Goal: Information Seeking & Learning: Learn about a topic

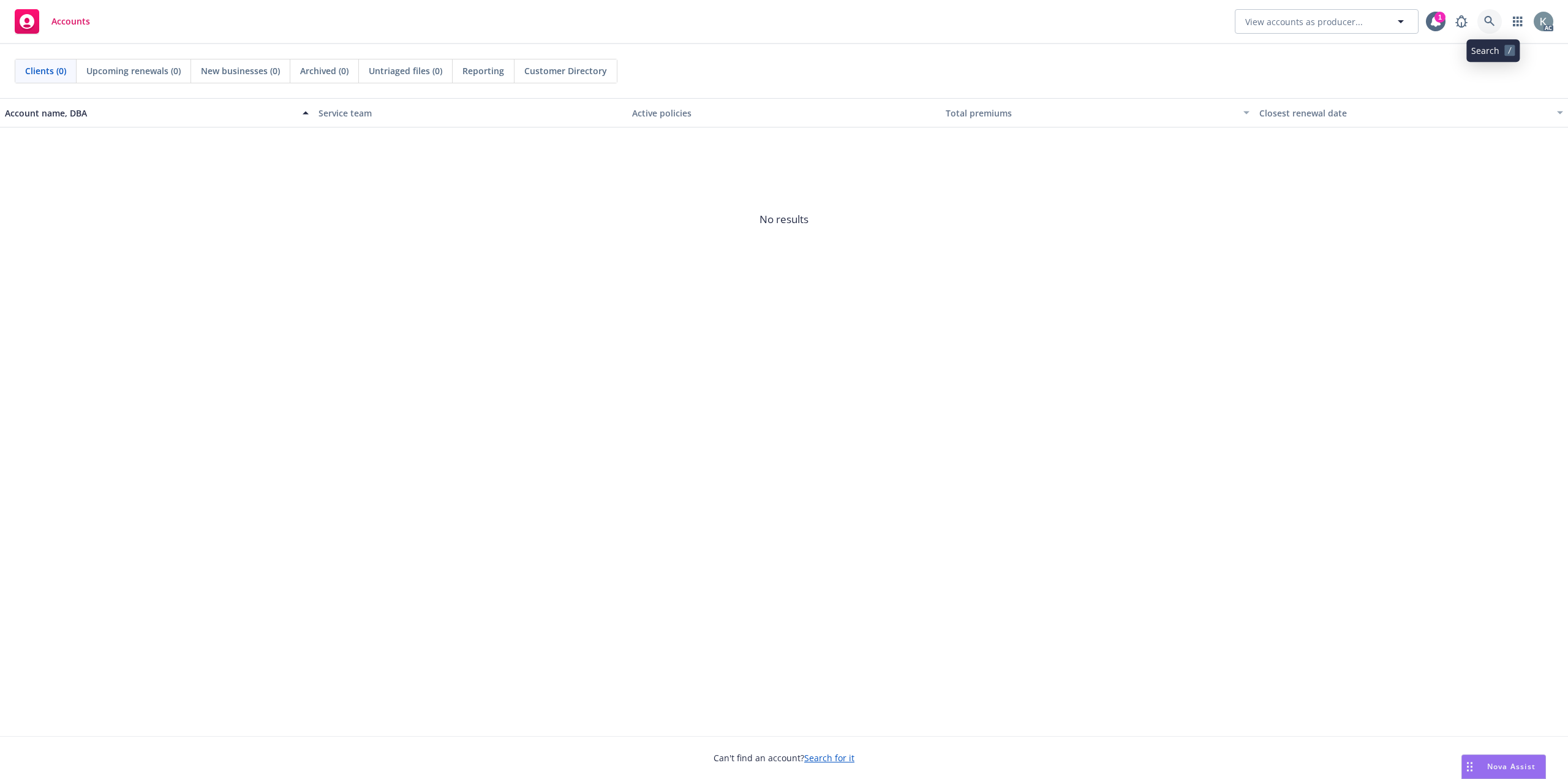
click at [1487, 20] on icon at bounding box center [1489, 21] width 11 height 11
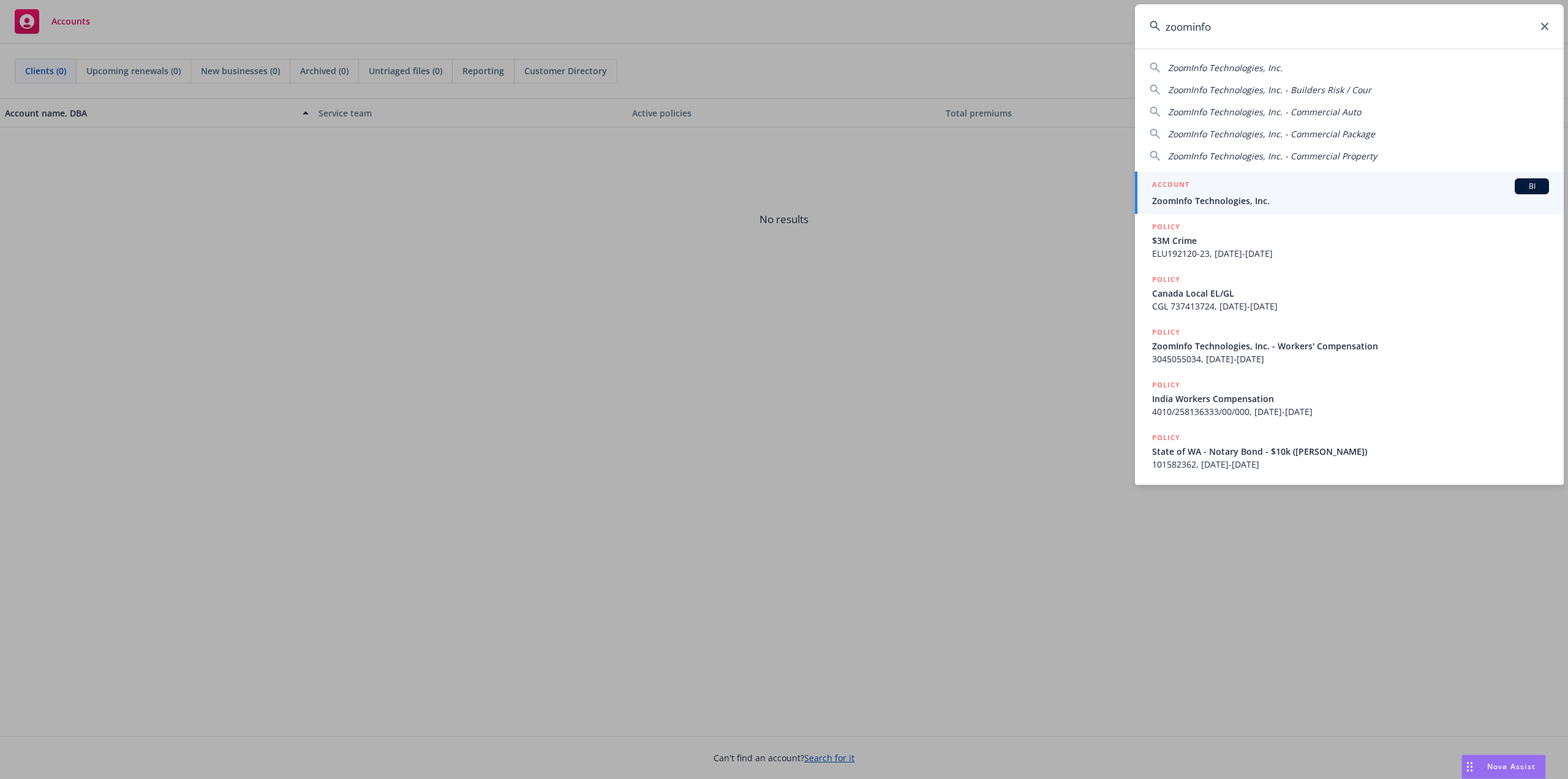
type input "zoominfo"
click at [1362, 198] on span "ZoomInfo Technologies, Inc." at bounding box center [1350, 201] width 397 height 13
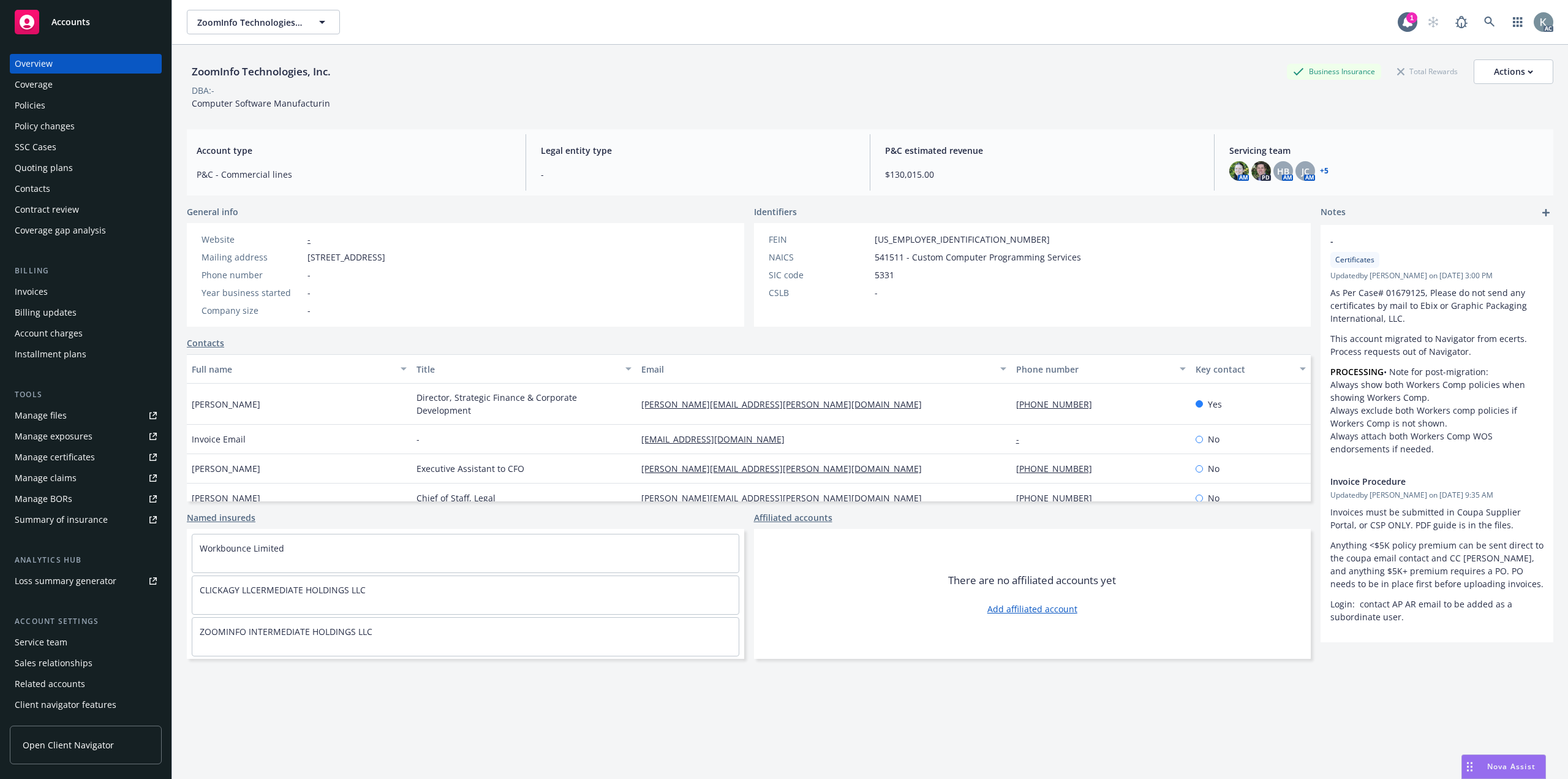
click at [92, 101] on div "Policies" at bounding box center [86, 106] width 142 height 20
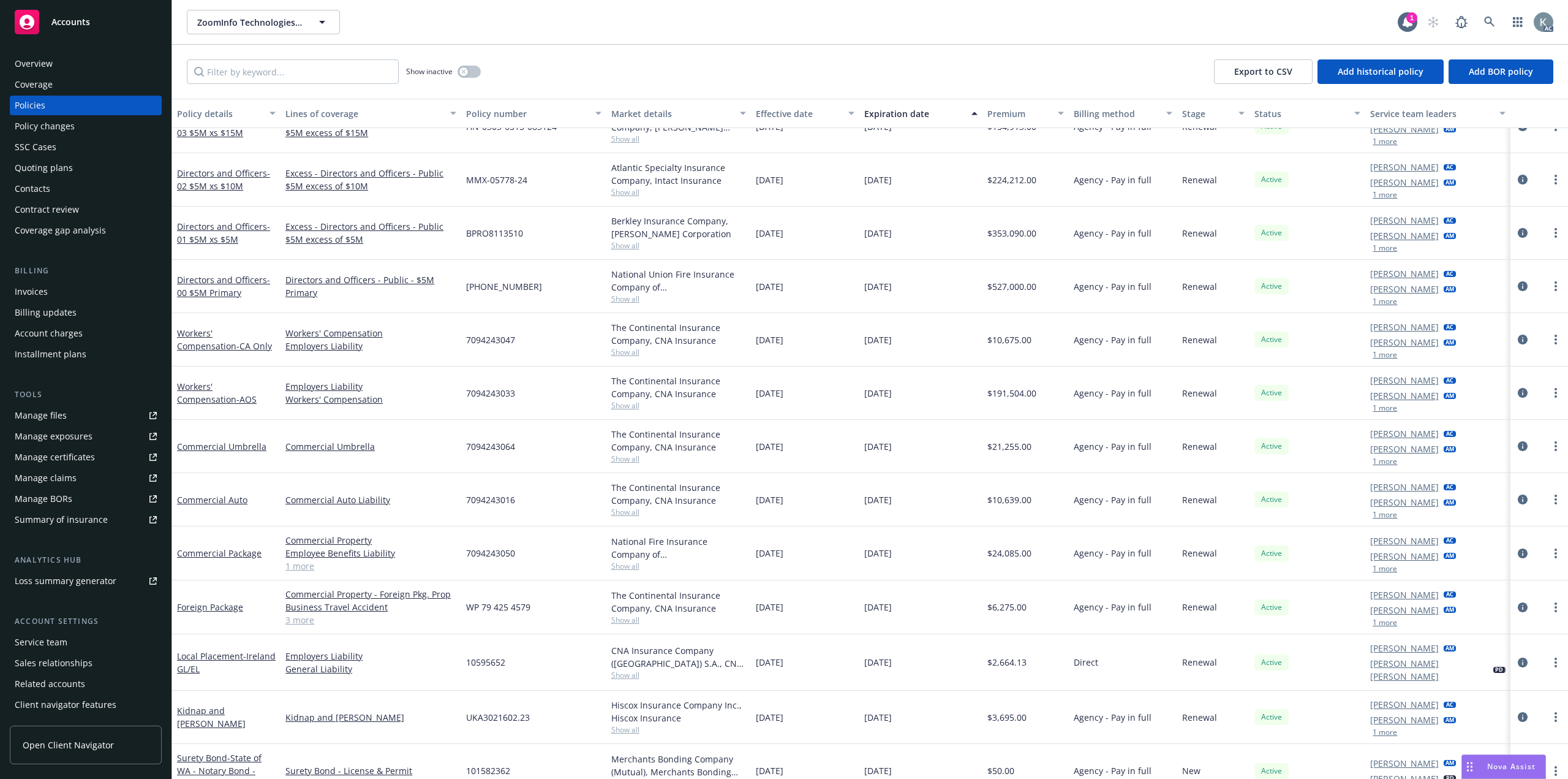
scroll to position [806, 0]
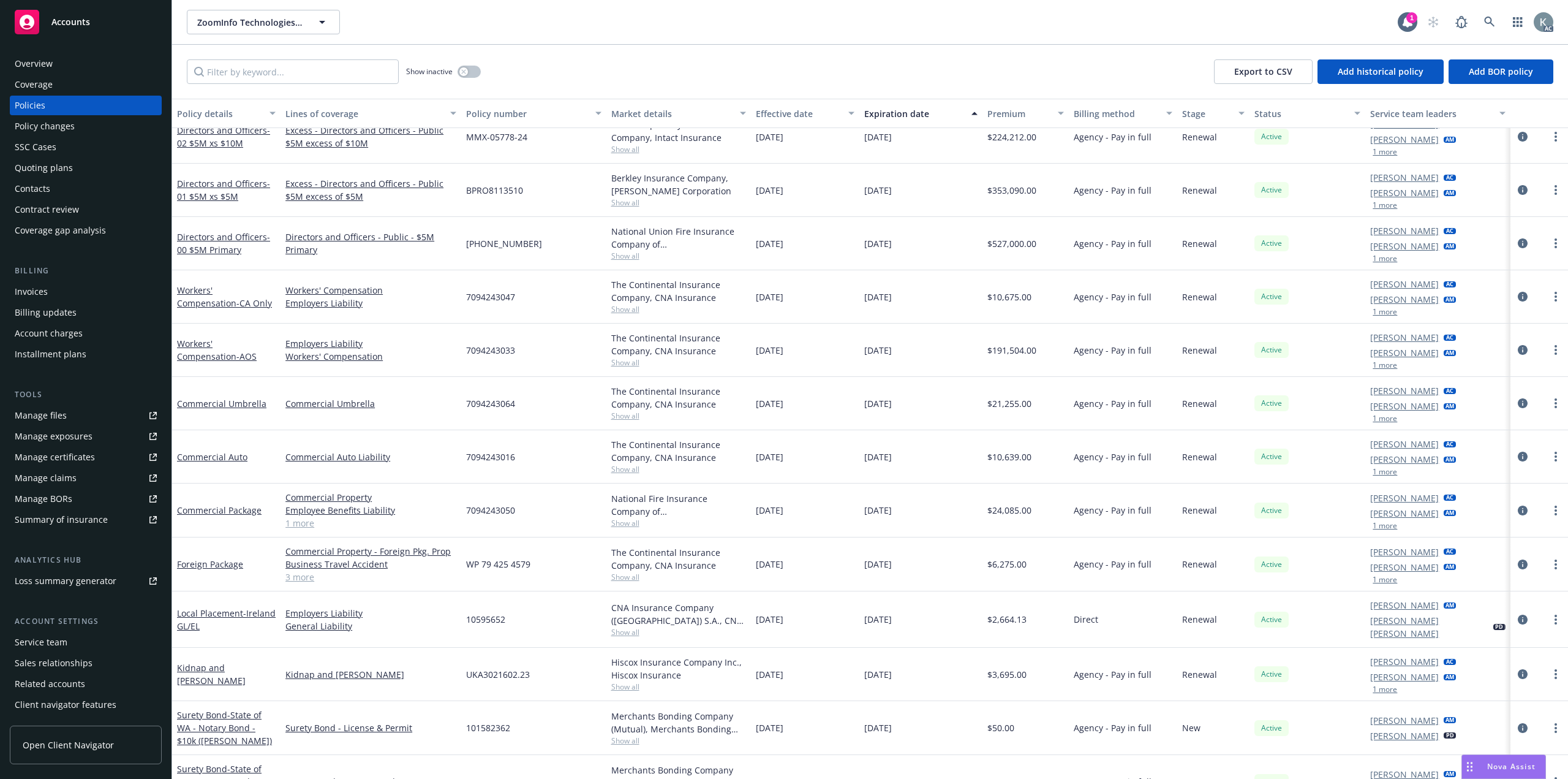
click at [75, 55] on div "Overview" at bounding box center [86, 64] width 142 height 20
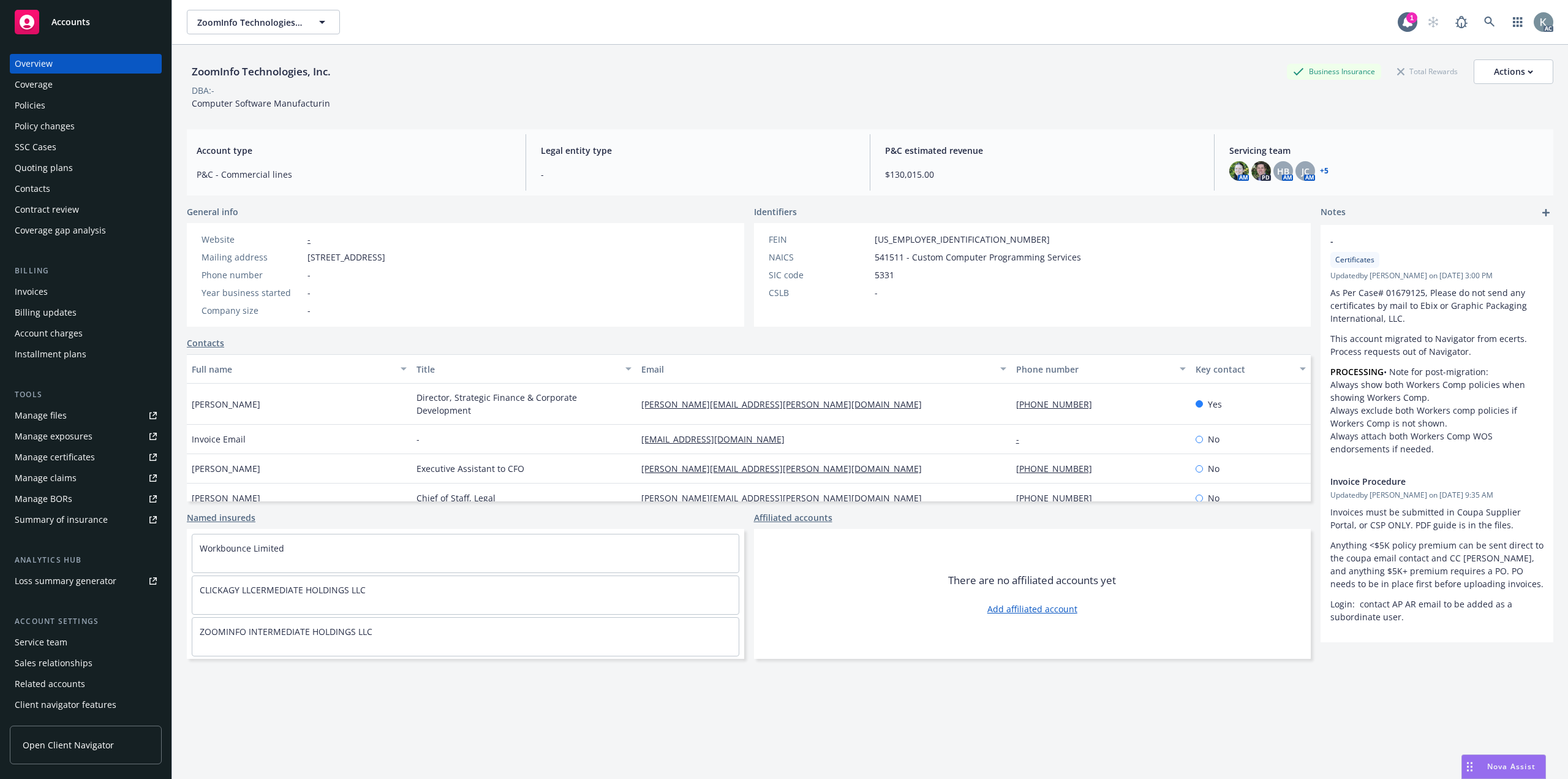
click at [65, 97] on div "Policies" at bounding box center [86, 106] width 142 height 20
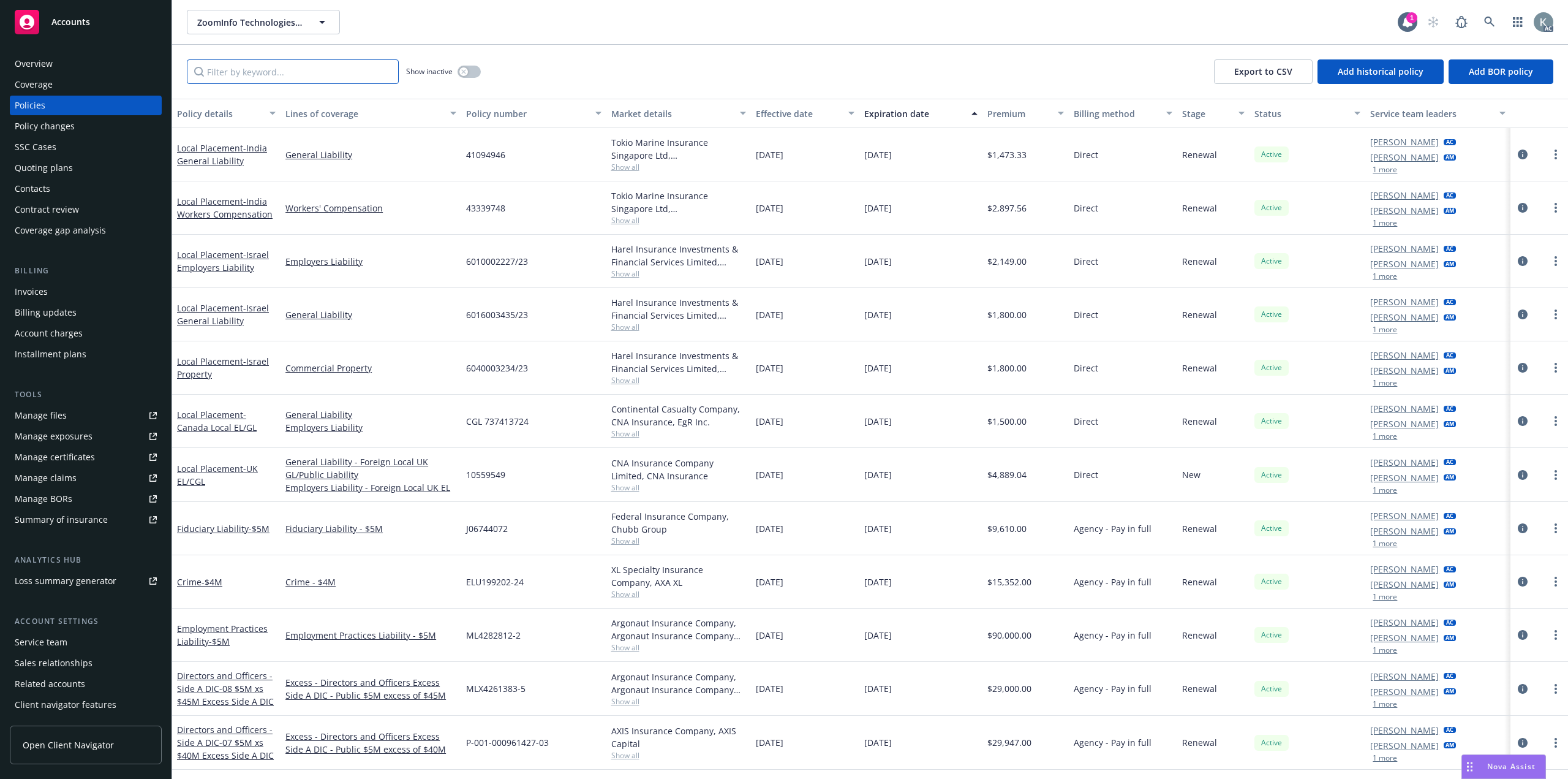
click at [246, 69] on input "Filter by keyword..." at bounding box center [292, 72] width 212 height 25
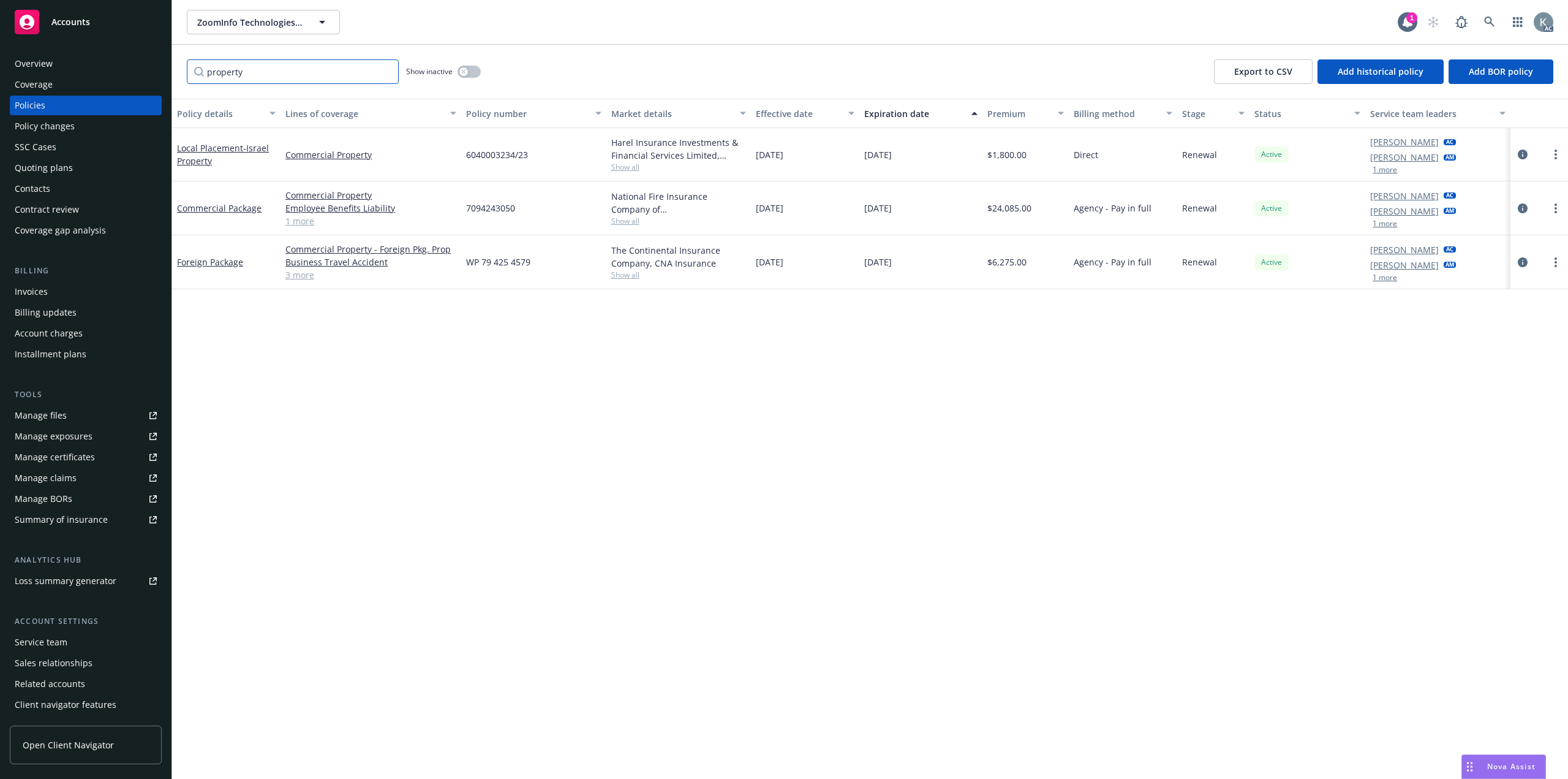
type input "property"
click at [290, 268] on link "3 more" at bounding box center [371, 275] width 171 height 13
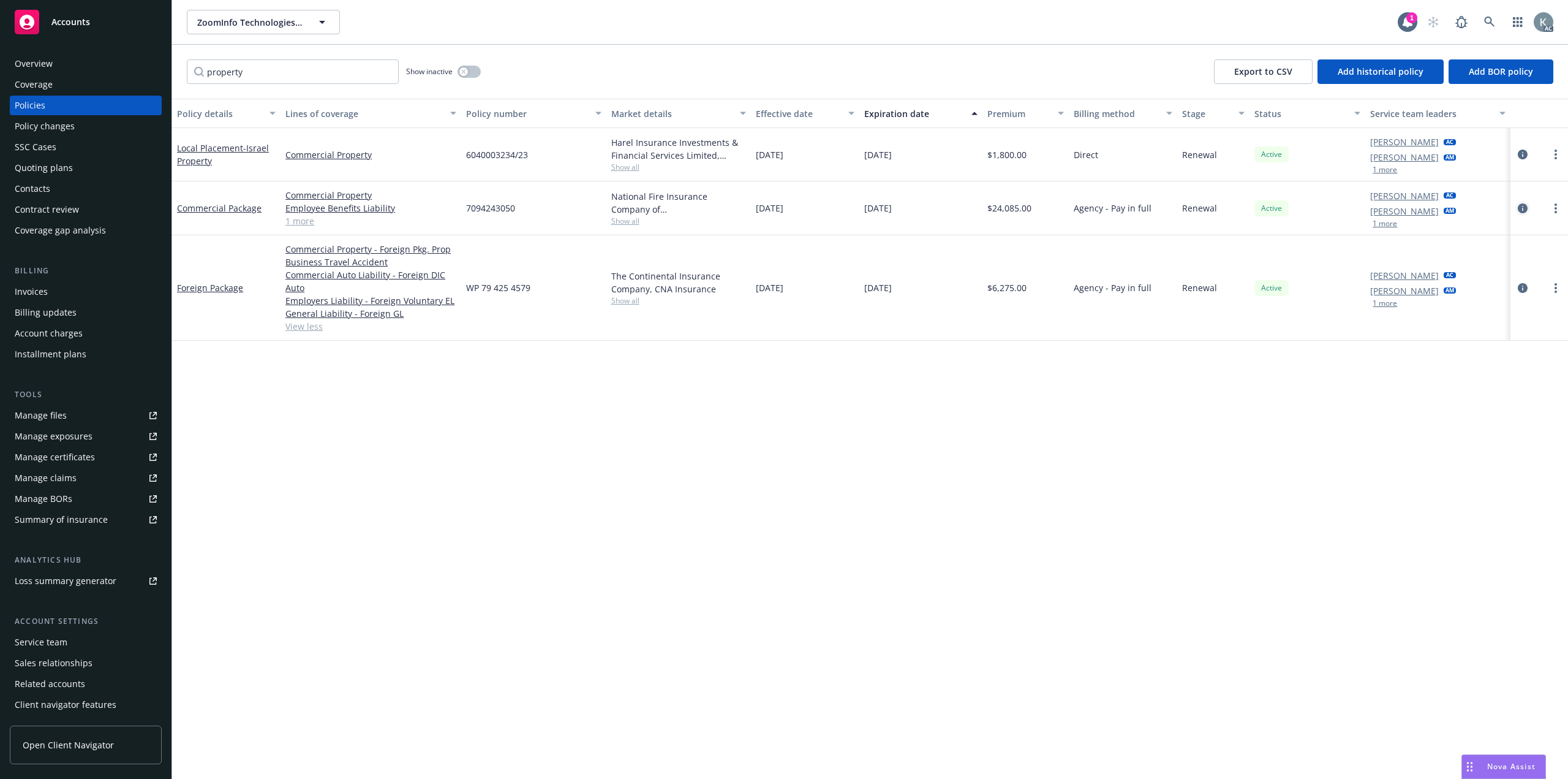
click at [1522, 201] on link "circleInformation" at bounding box center [1523, 208] width 15 height 15
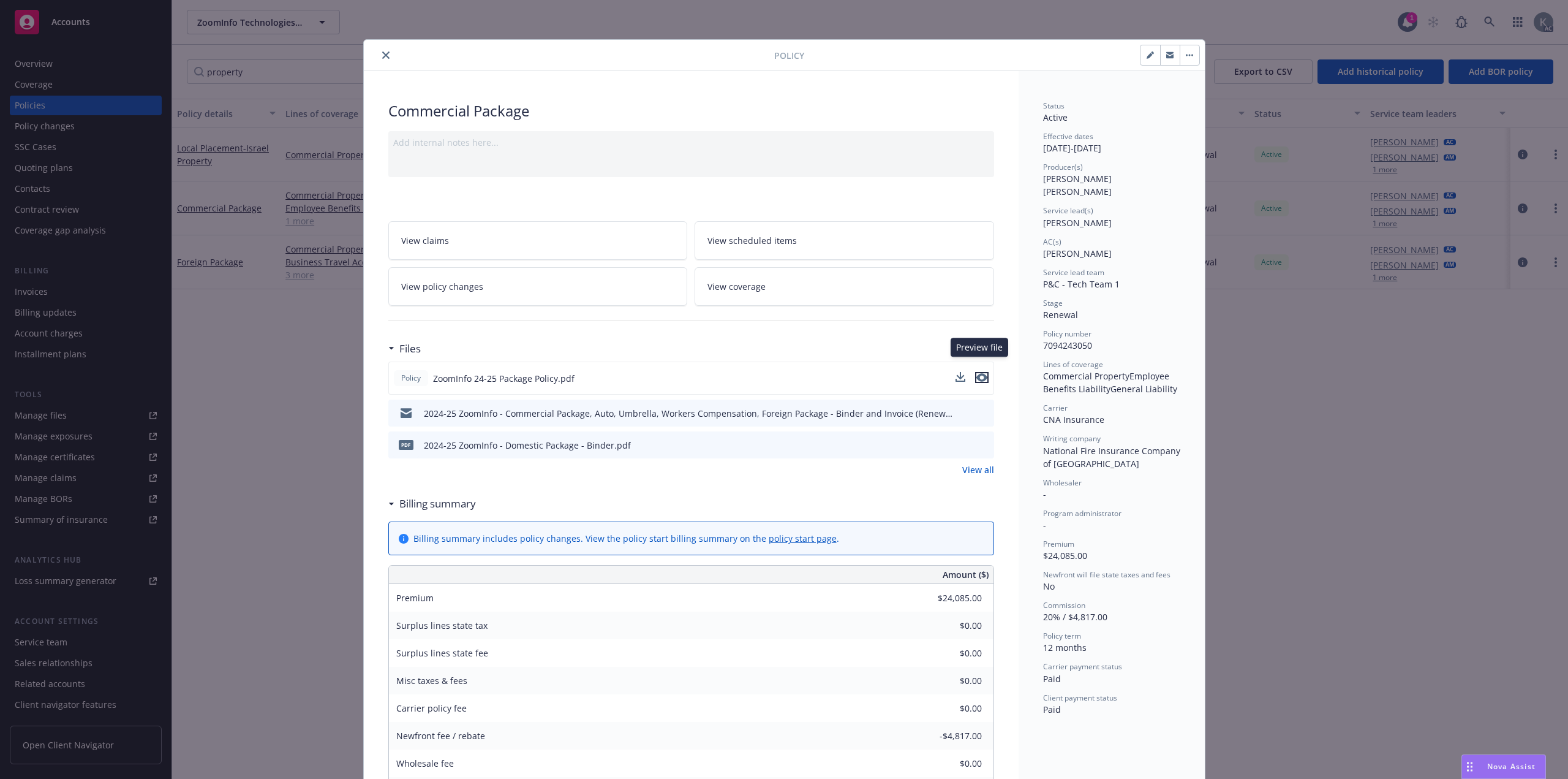
click at [982, 373] on icon "preview file" at bounding box center [981, 378] width 11 height 8
click at [382, 55] on icon "close" at bounding box center [386, 55] width 7 height 7
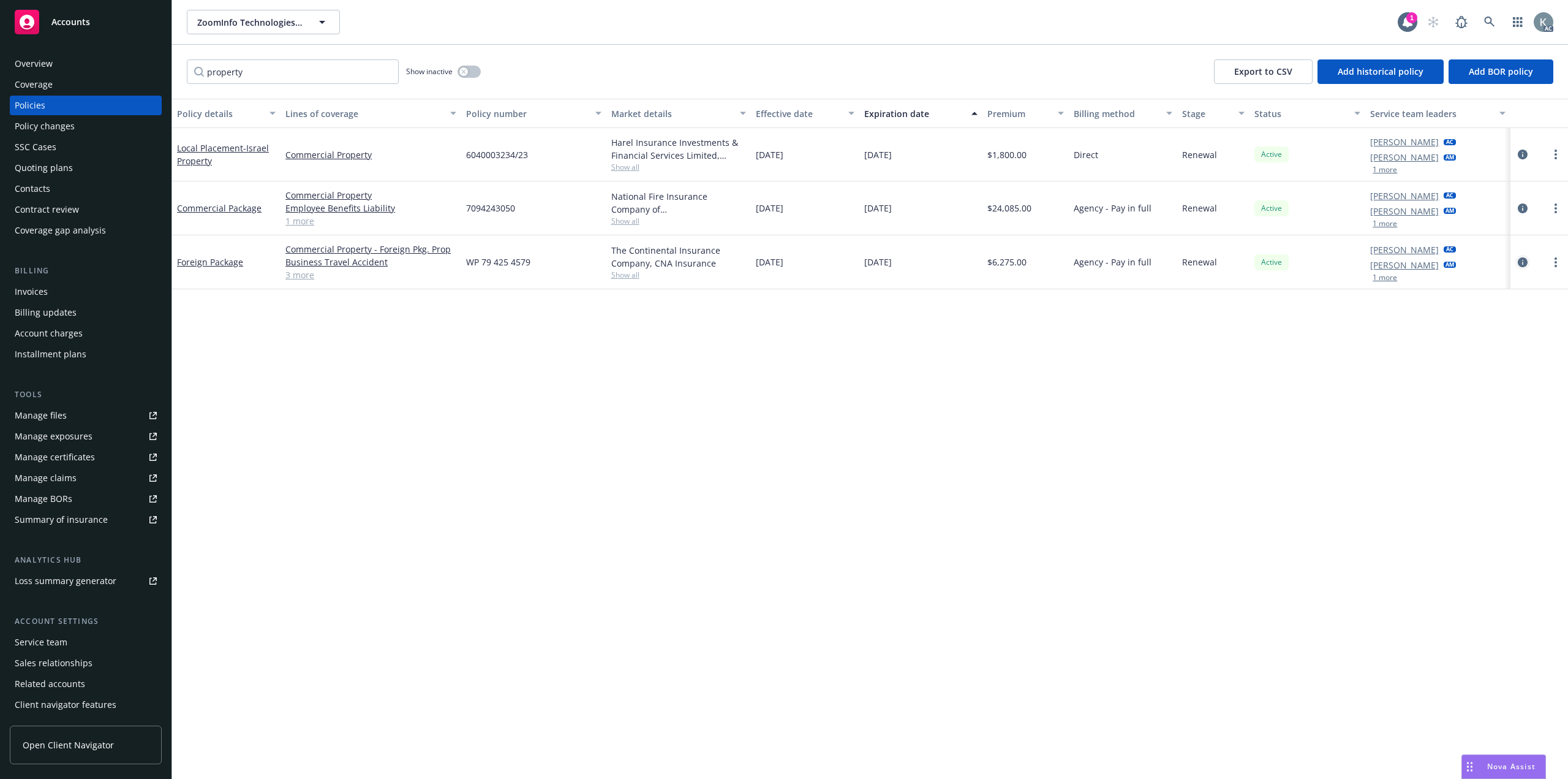
click at [1523, 257] on icon "circleInformation" at bounding box center [1523, 262] width 10 height 10
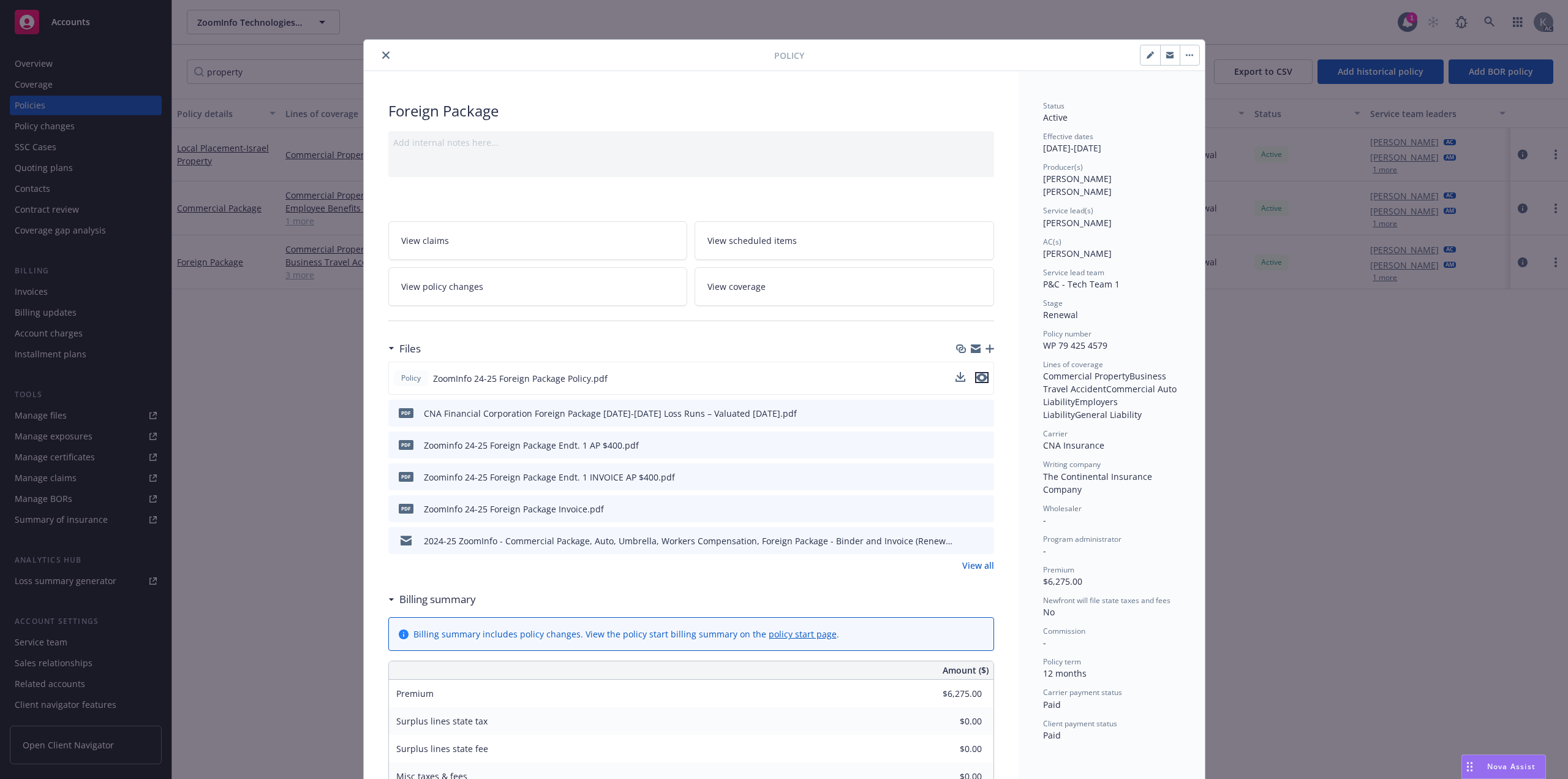
click at [981, 373] on icon "preview file" at bounding box center [981, 378] width 11 height 8
click at [382, 51] on icon "close" at bounding box center [386, 55] width 7 height 7
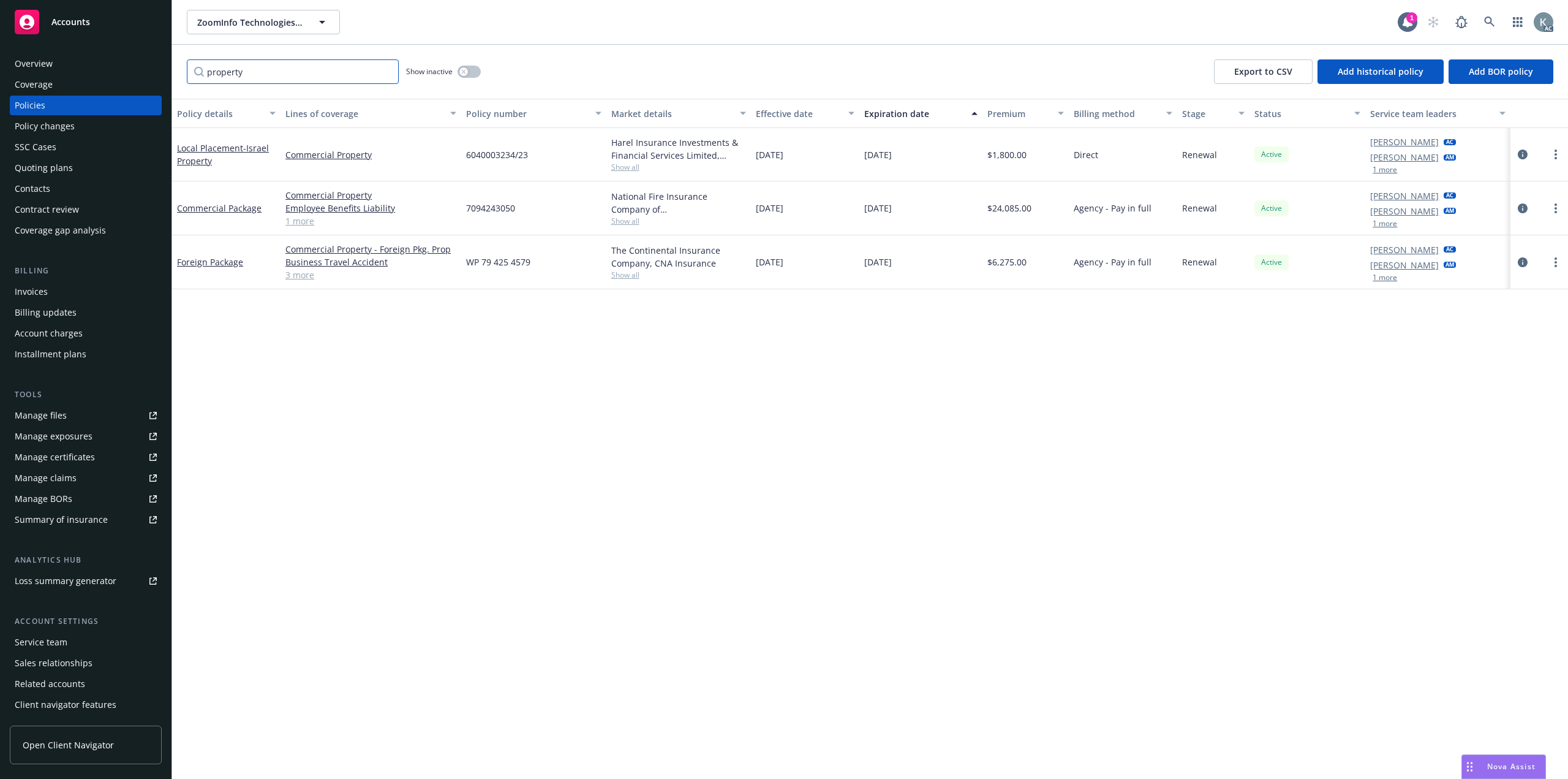
click at [386, 69] on input "property" at bounding box center [292, 72] width 212 height 25
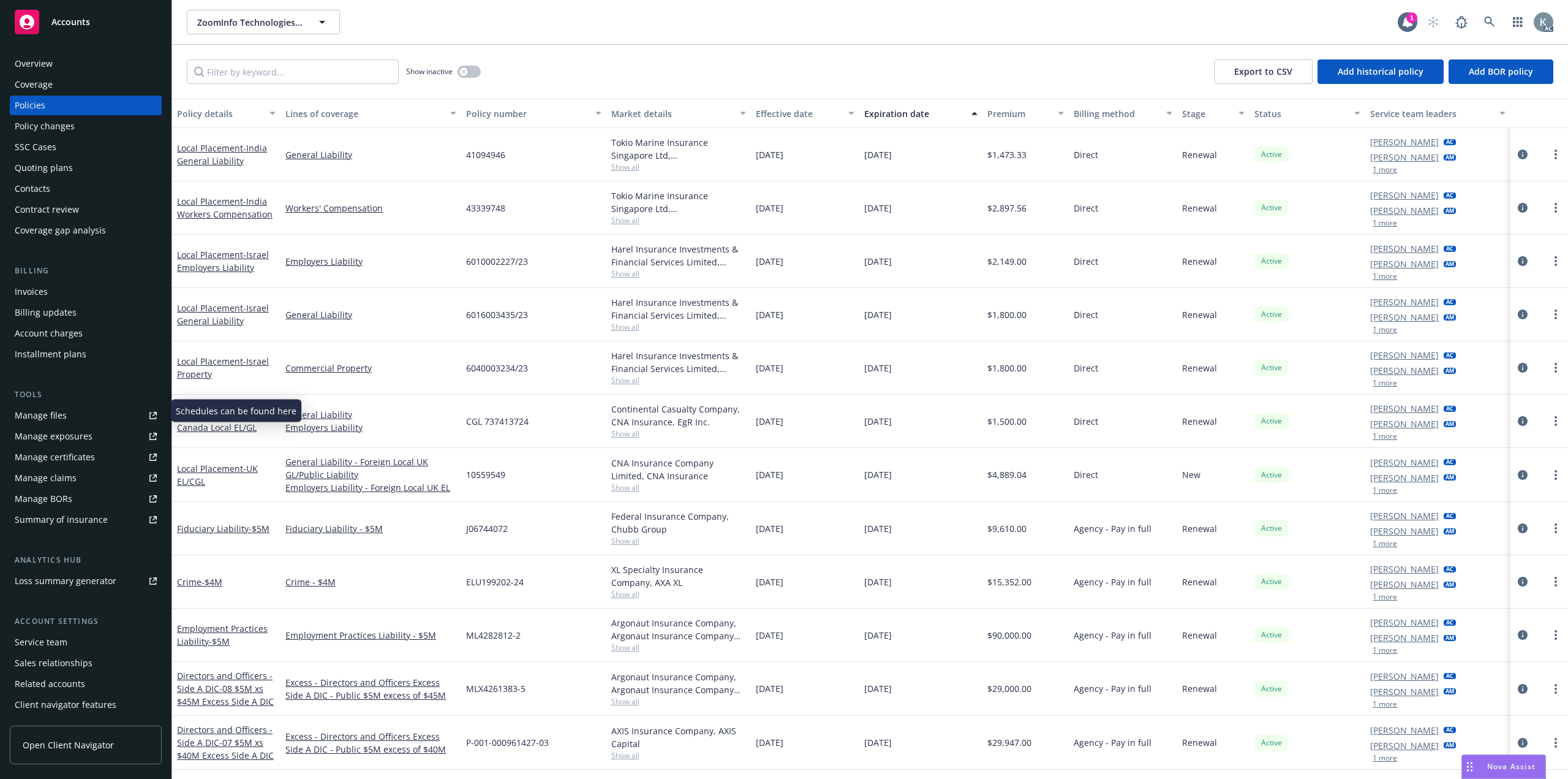
click at [76, 406] on link "Manage files" at bounding box center [86, 416] width 152 height 20
click at [1492, 18] on icon at bounding box center [1489, 21] width 11 height 11
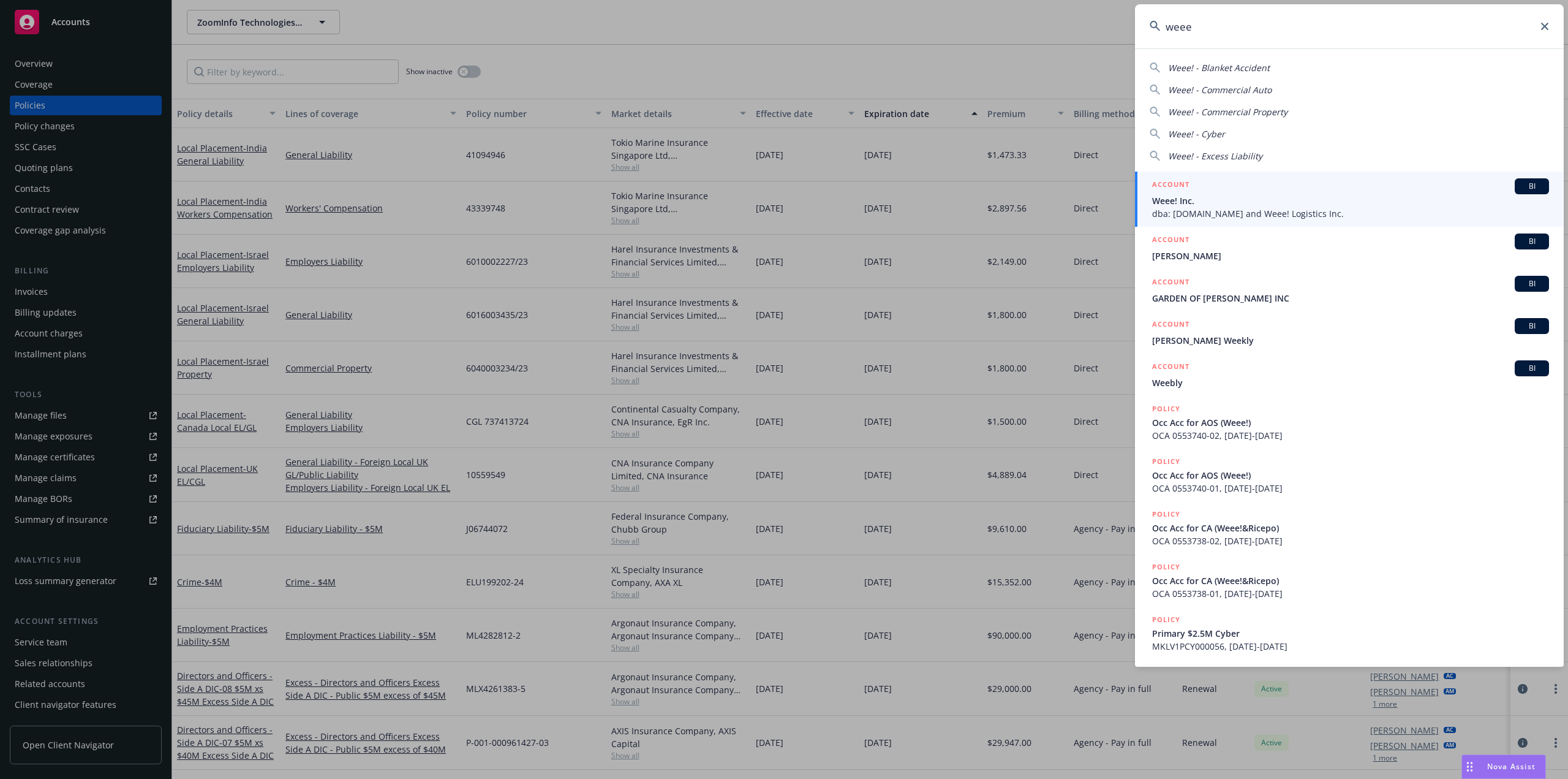
type input "weee"
click at [1244, 196] on span "Weee! Inc." at bounding box center [1350, 201] width 397 height 13
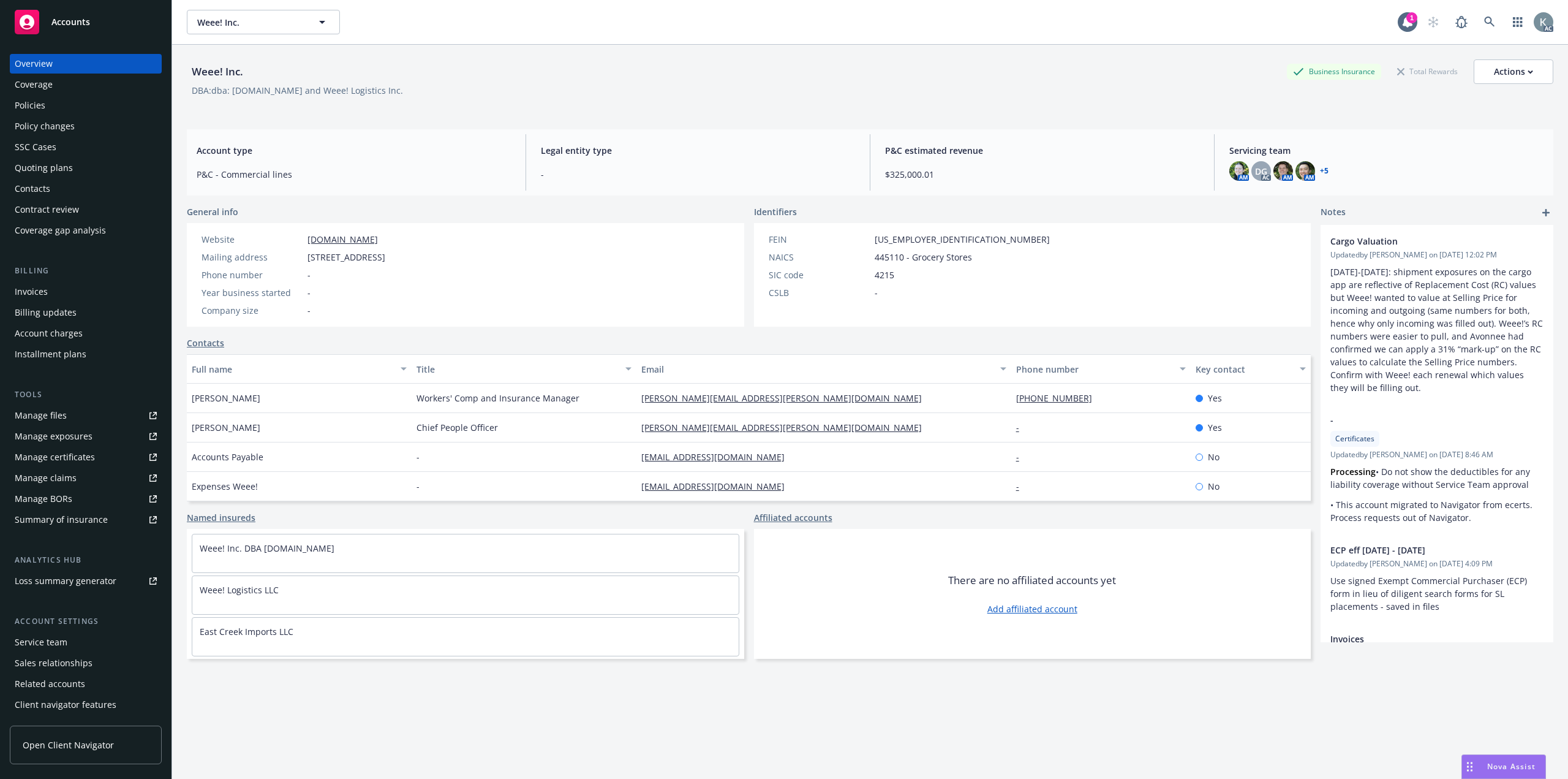
click at [88, 106] on div "Policies" at bounding box center [86, 106] width 142 height 20
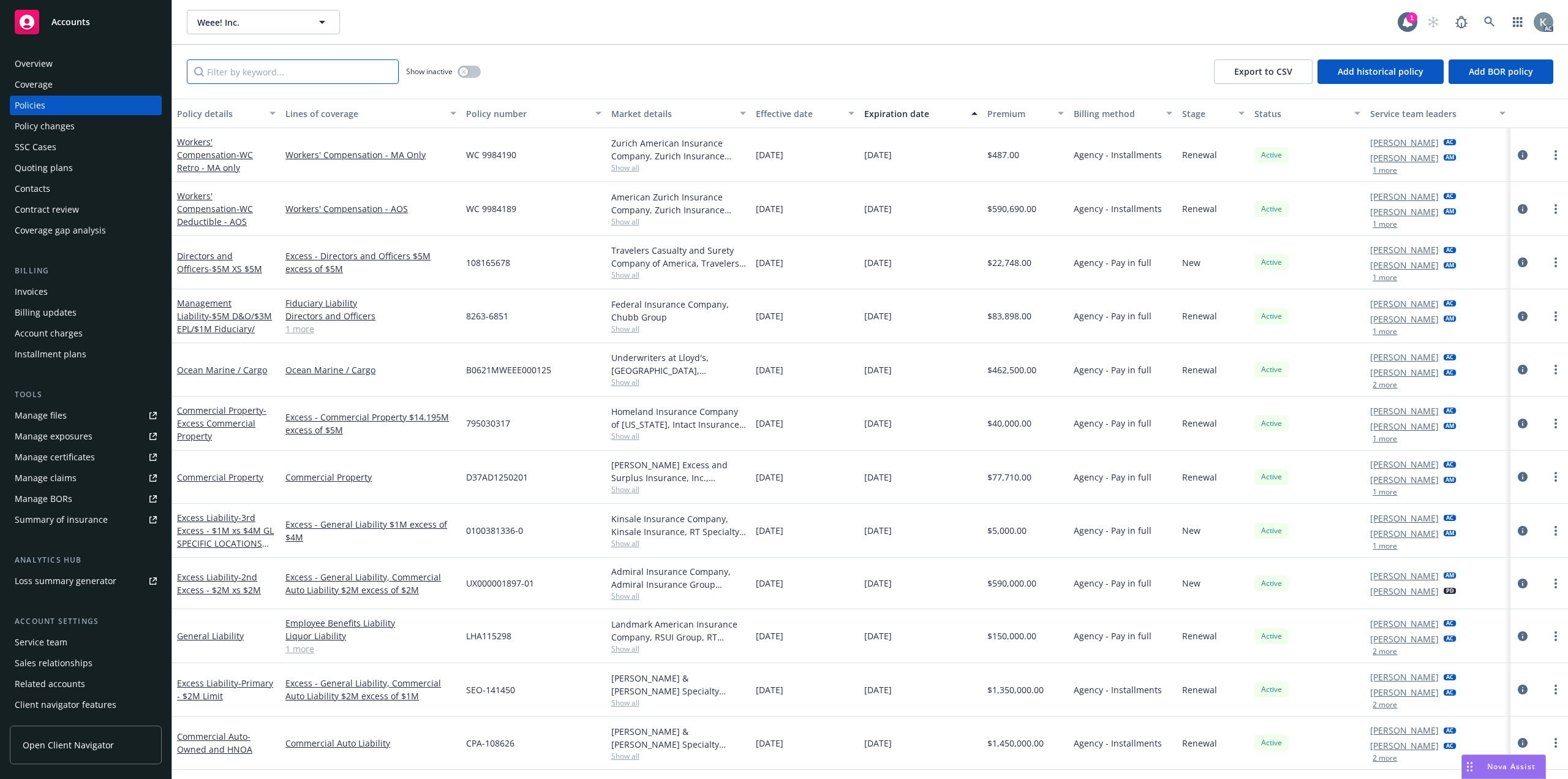
click at [339, 75] on input "Filter by keyword..." at bounding box center [292, 72] width 212 height 25
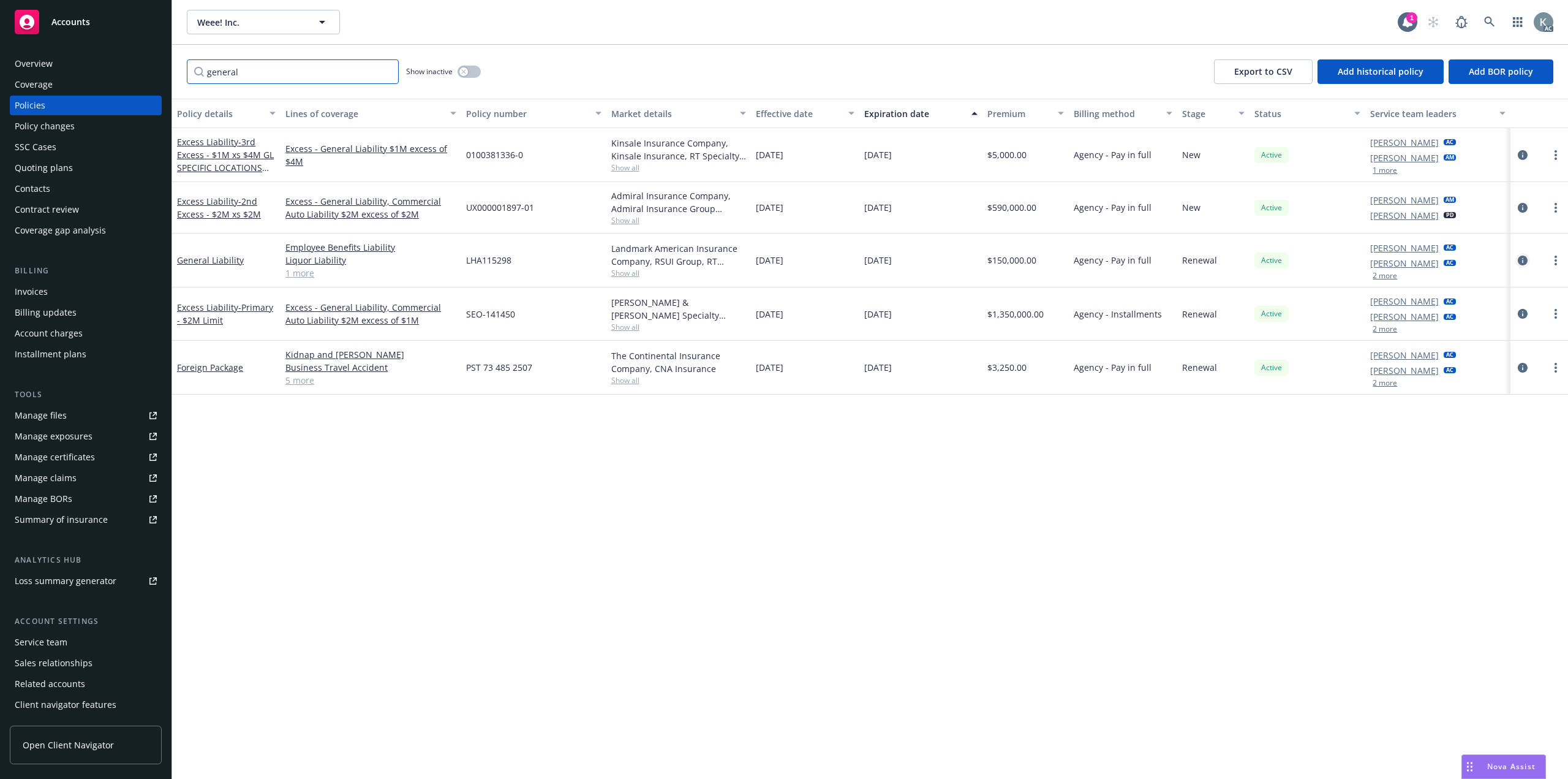
type input "general"
click at [1519, 255] on icon "circleInformation" at bounding box center [1523, 260] width 10 height 10
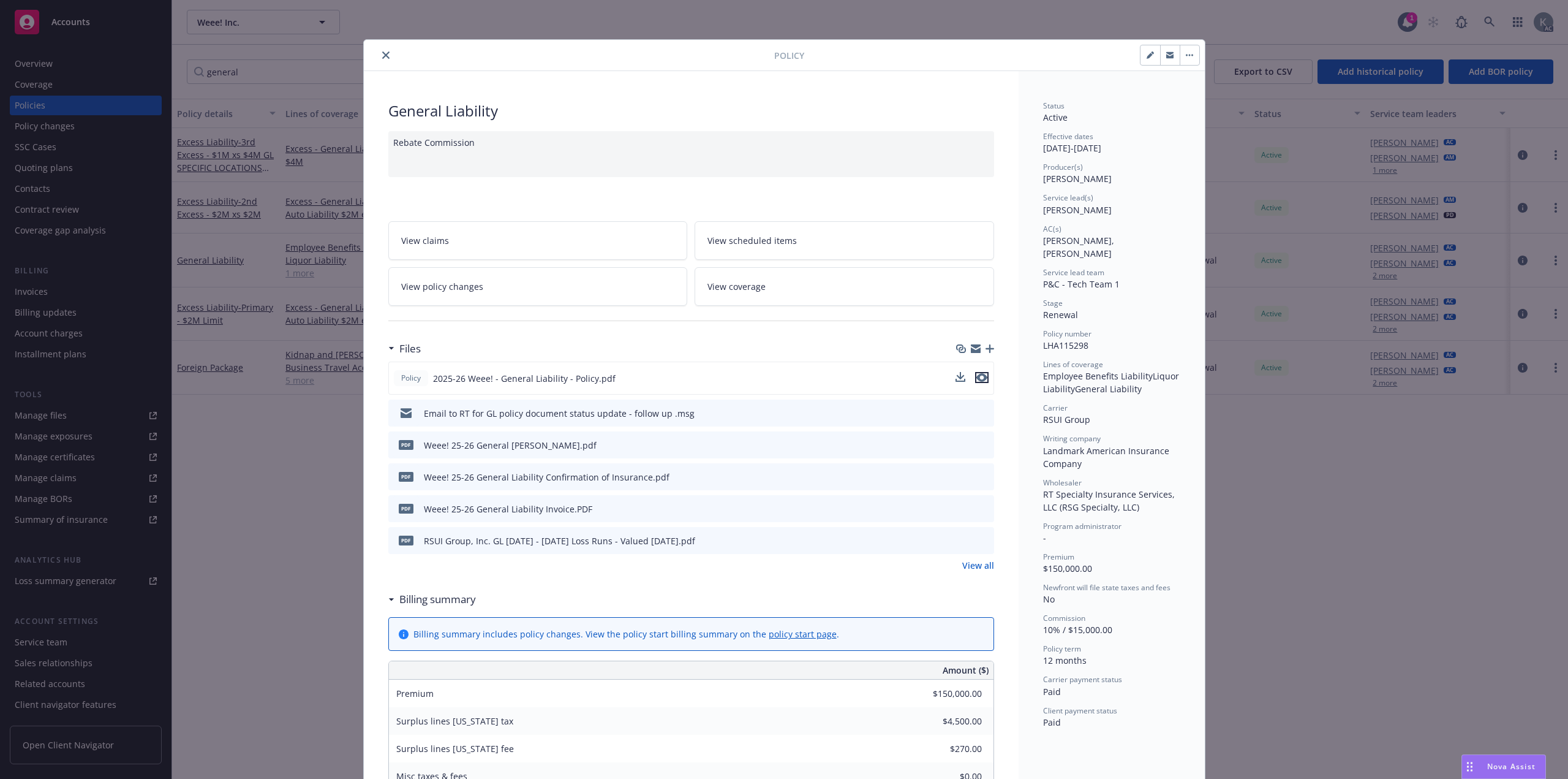
click at [978, 373] on icon "preview file" at bounding box center [981, 378] width 11 height 8
click at [380, 57] on button "close" at bounding box center [386, 55] width 15 height 15
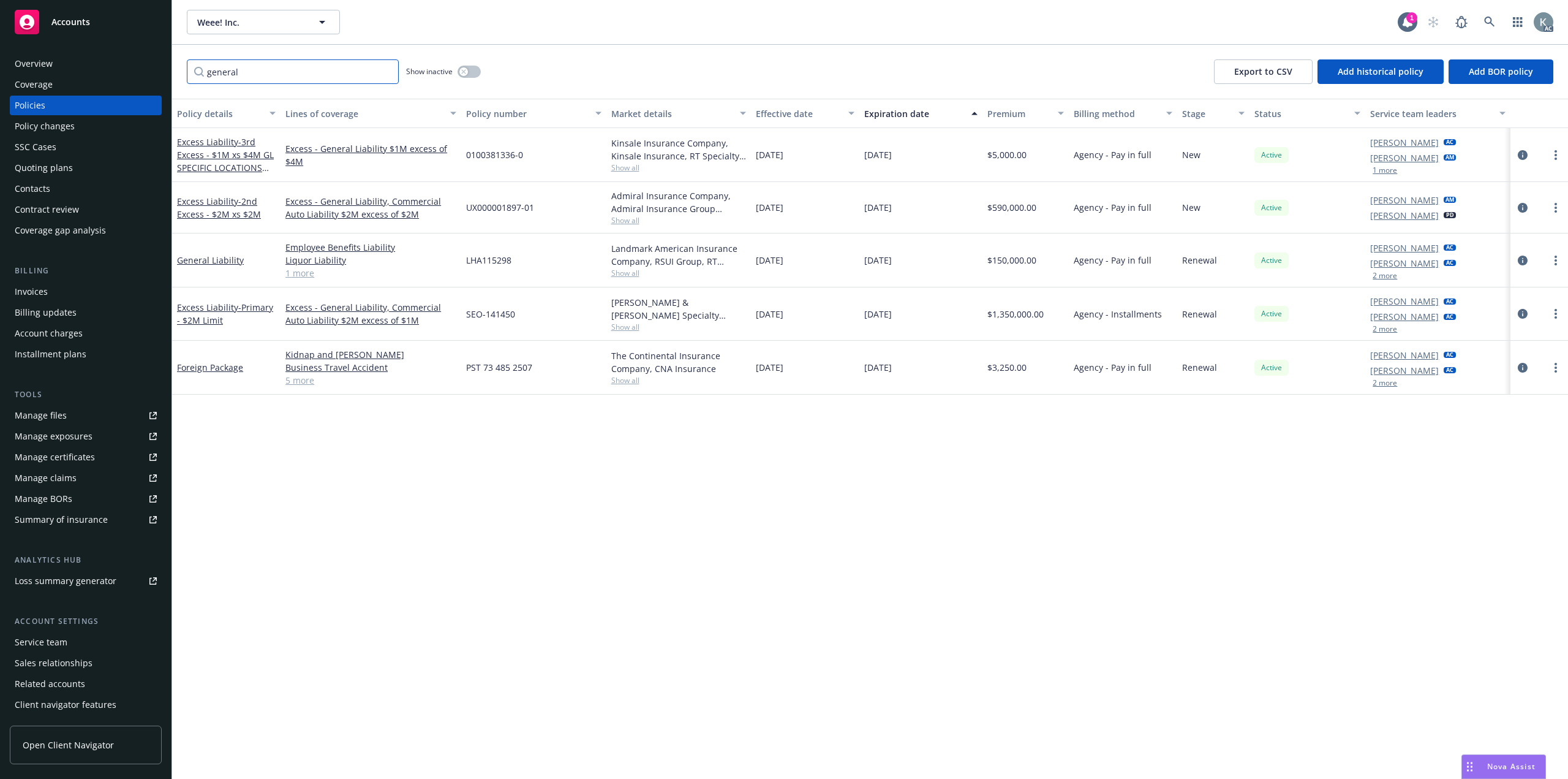
drag, startPoint x: 345, startPoint y: 69, endPoint x: 133, endPoint y: 101, distance: 214.4
click at [133, 101] on div "Accounts Overview Coverage Policies Policy changes SSC Cases Quoting plans Cont…" at bounding box center [784, 389] width 1568 height 779
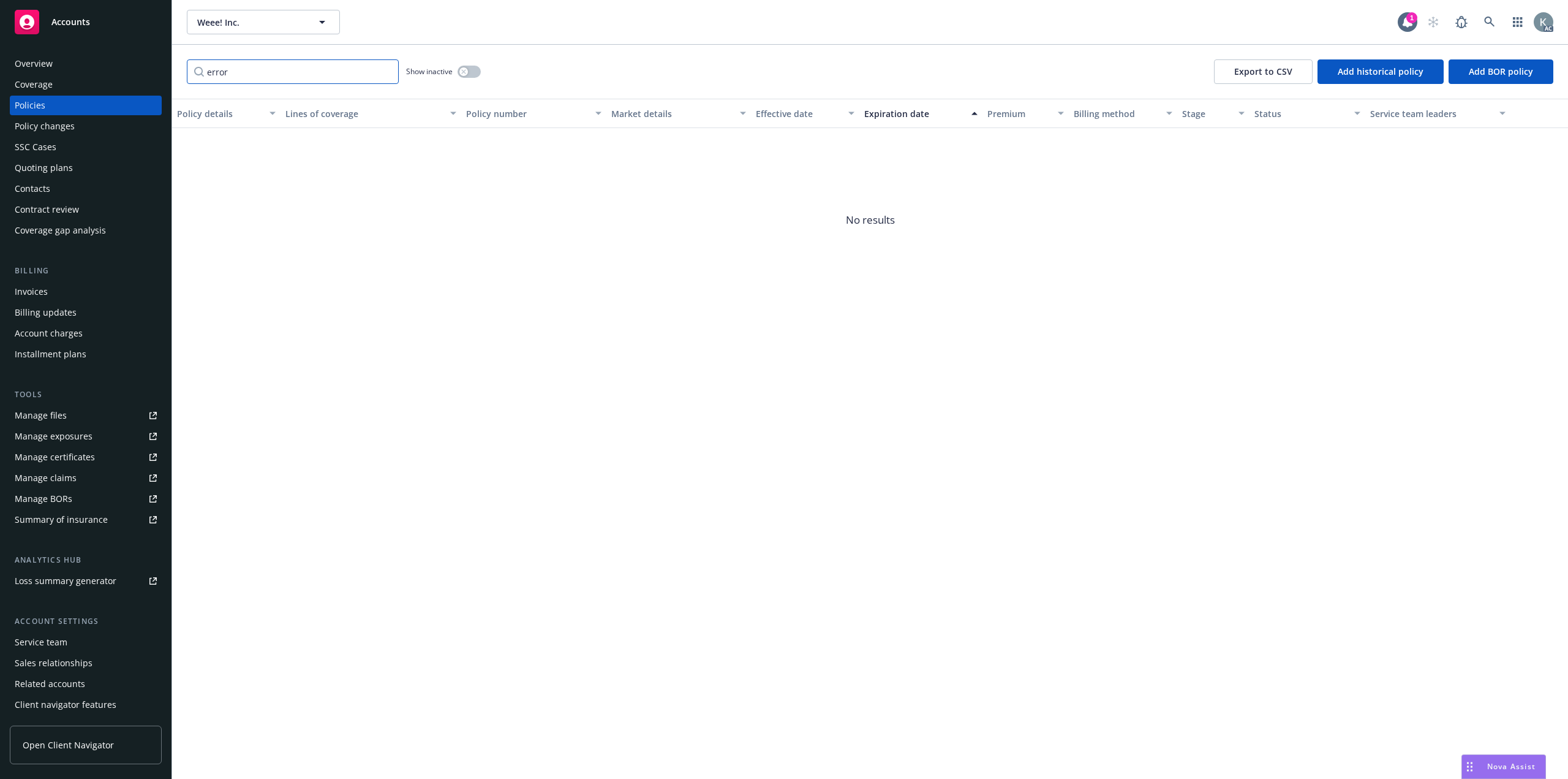
type input "errors"
click at [384, 70] on input "errors" at bounding box center [292, 72] width 212 height 25
click at [380, 72] on input "errors" at bounding box center [292, 72] width 212 height 25
click at [385, 67] on input "errors" at bounding box center [292, 72] width 212 height 25
type input "p"
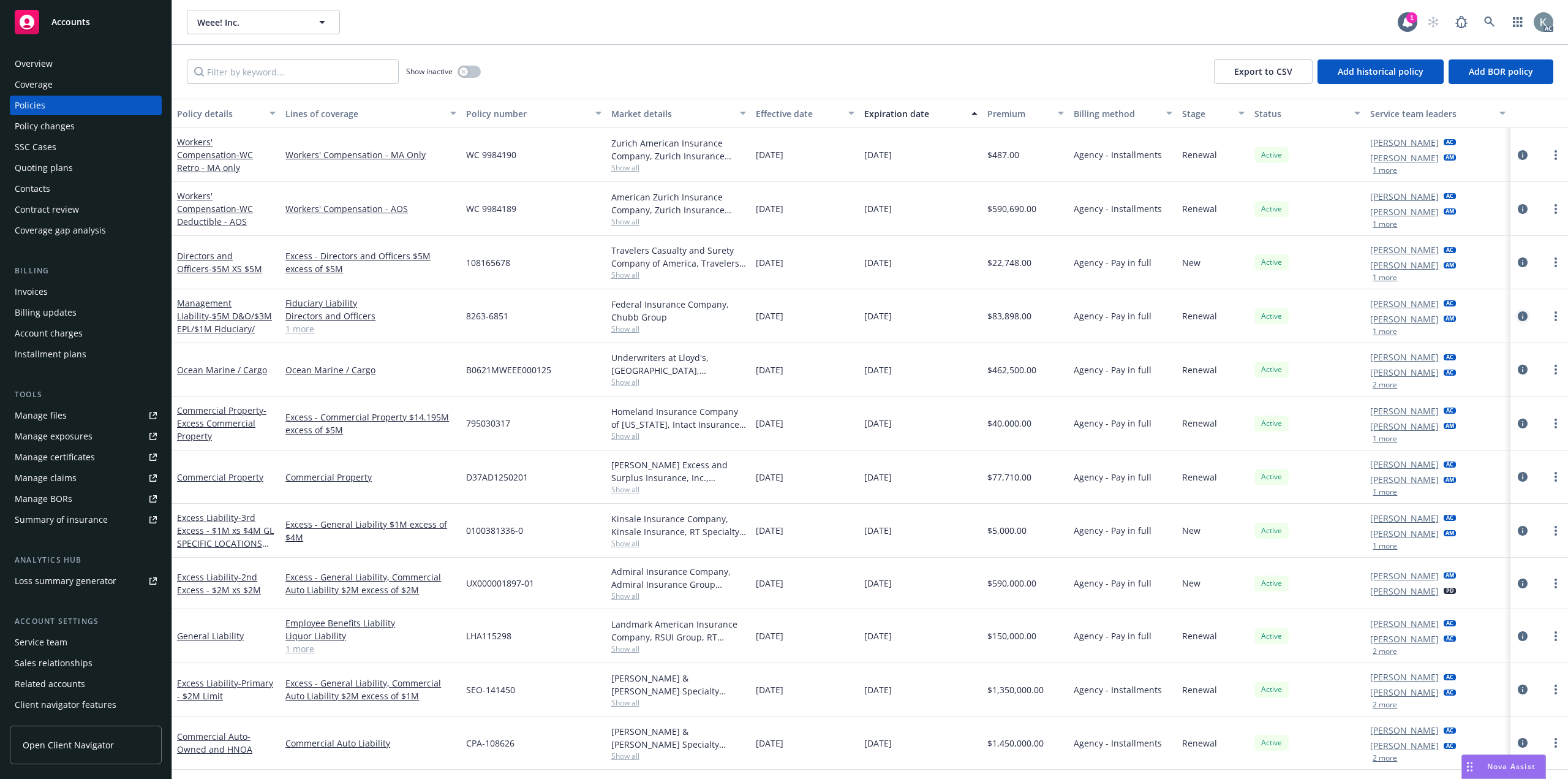
click at [1518, 311] on icon "circleInformation" at bounding box center [1523, 316] width 10 height 10
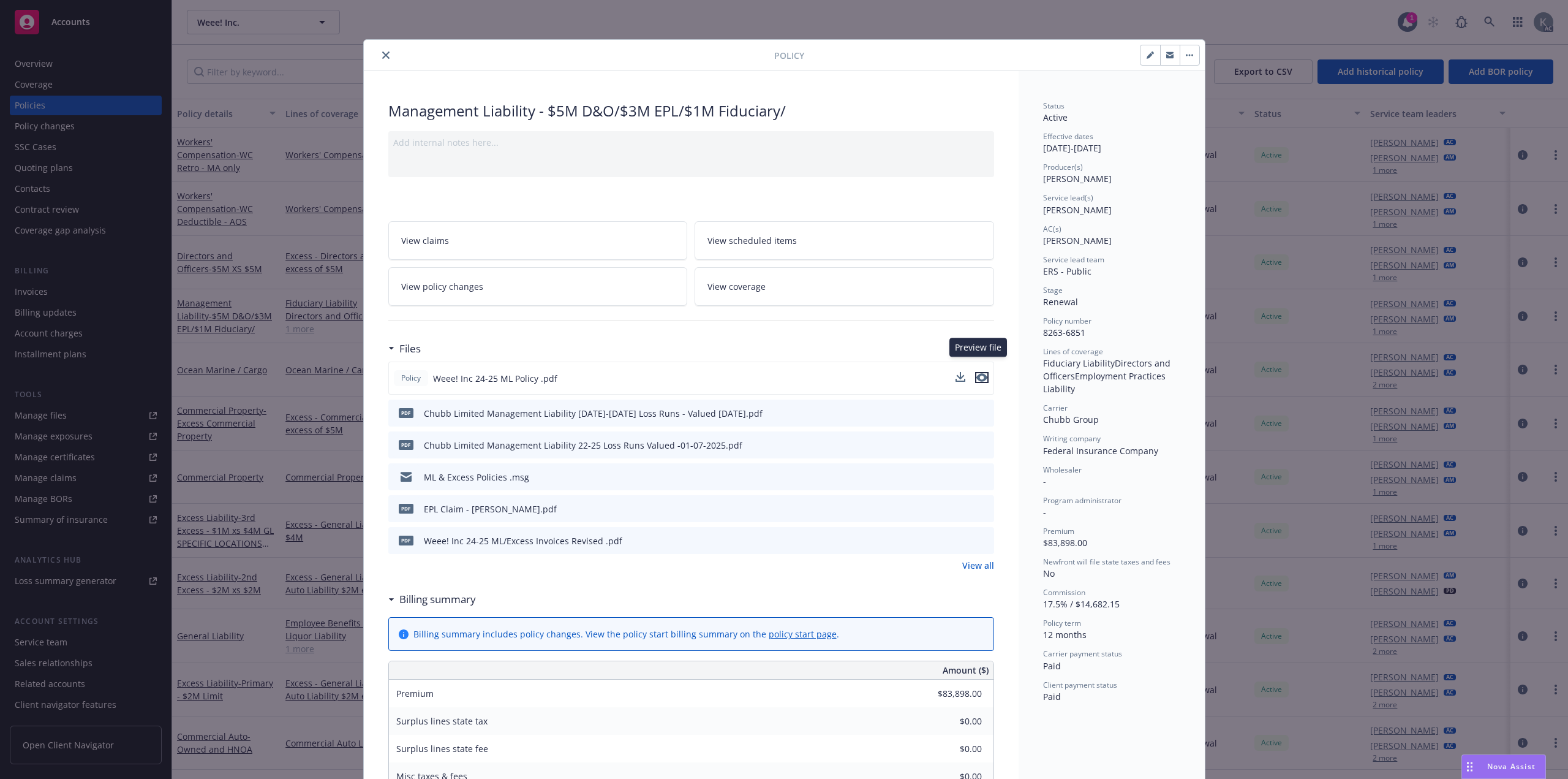
click at [978, 373] on icon "preview file" at bounding box center [981, 378] width 11 height 8
click at [386, 51] on div at bounding box center [571, 55] width 405 height 15
click at [382, 51] on icon "close" at bounding box center [386, 55] width 7 height 7
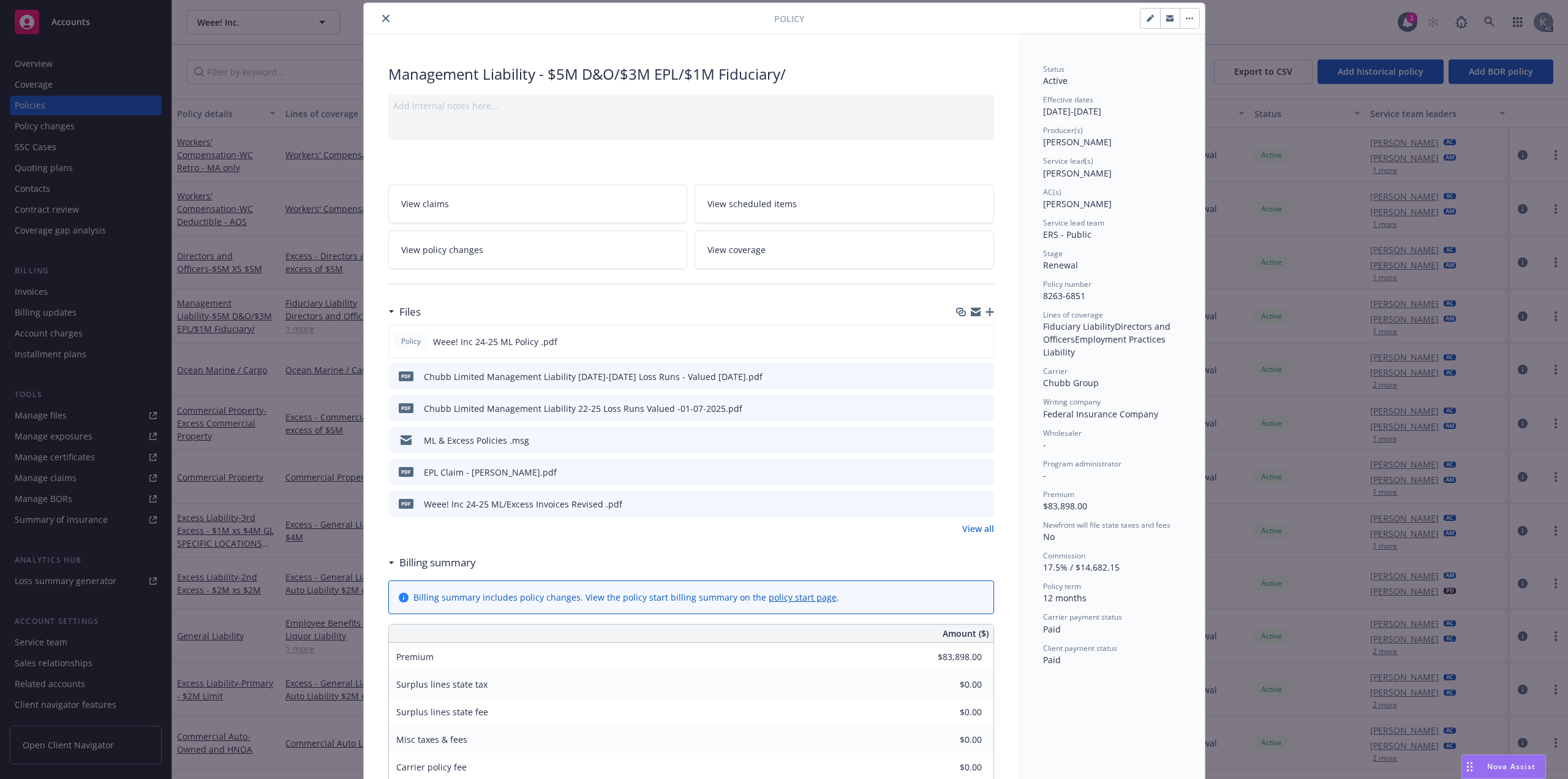
click at [382, 18] on icon "close" at bounding box center [386, 18] width 7 height 7
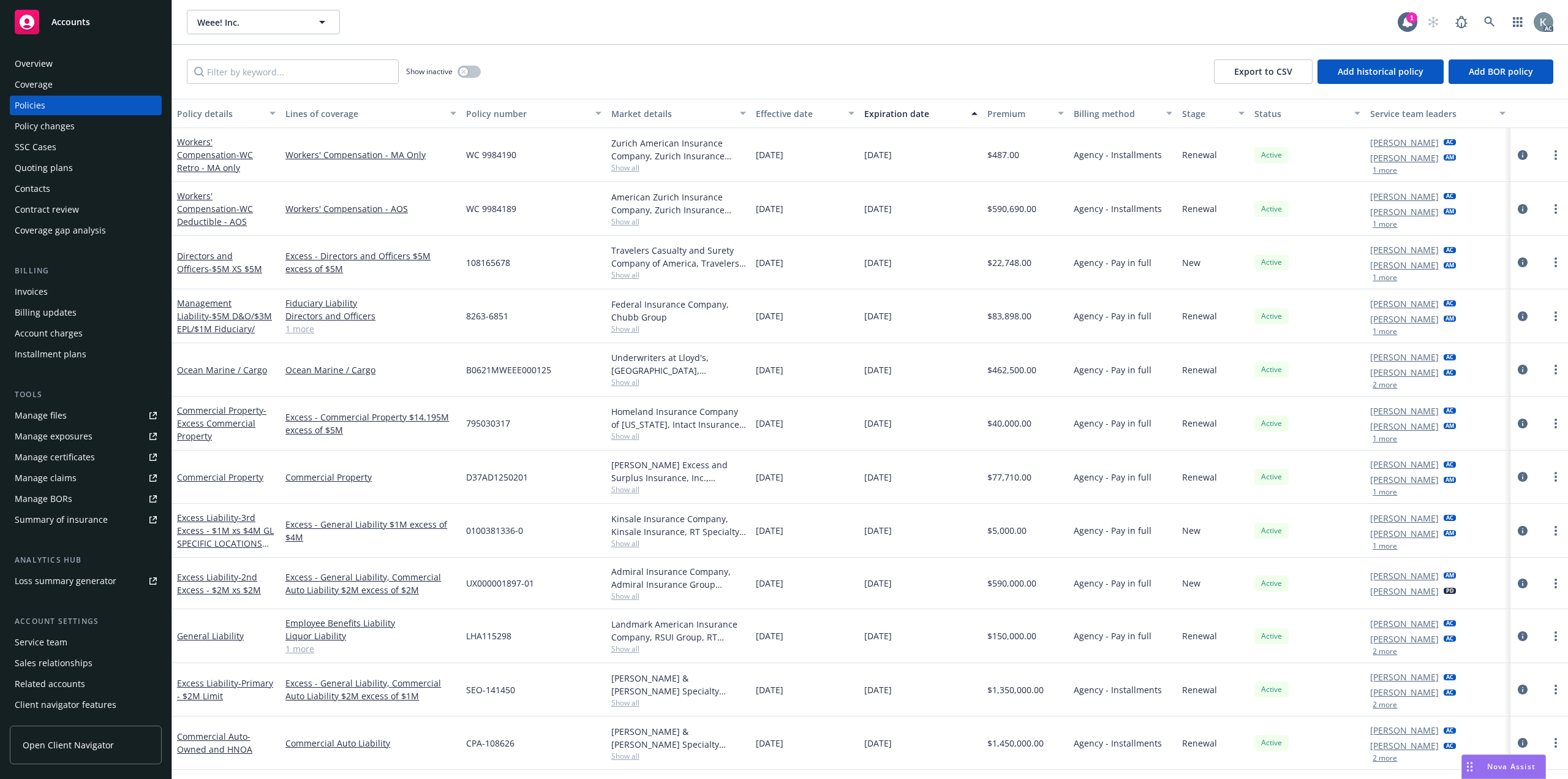
click at [1101, 27] on div "Weee! Inc. Weee! Inc." at bounding box center [792, 22] width 1210 height 25
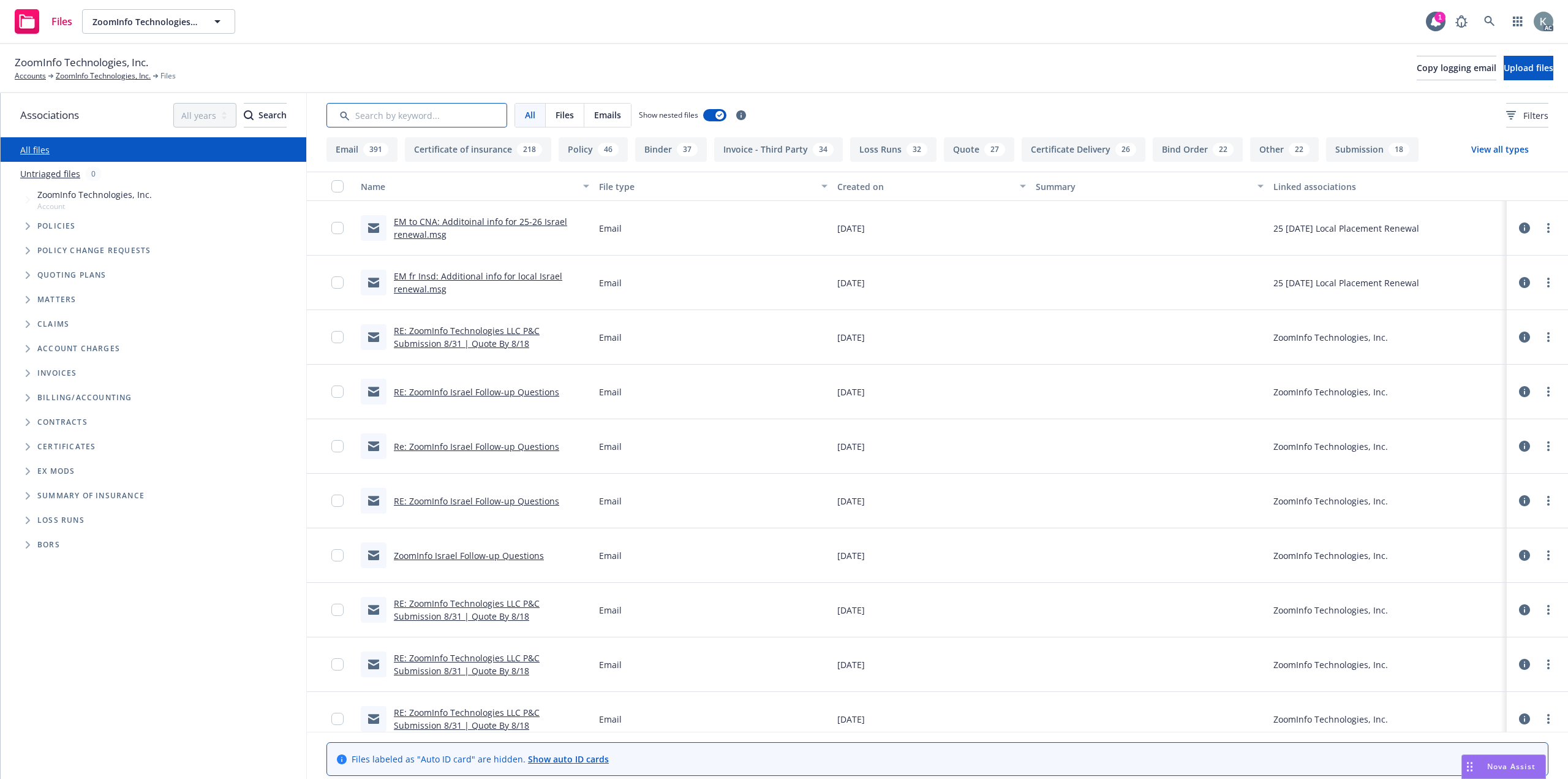
click at [442, 112] on input "Search by keyword..." at bounding box center [416, 116] width 181 height 25
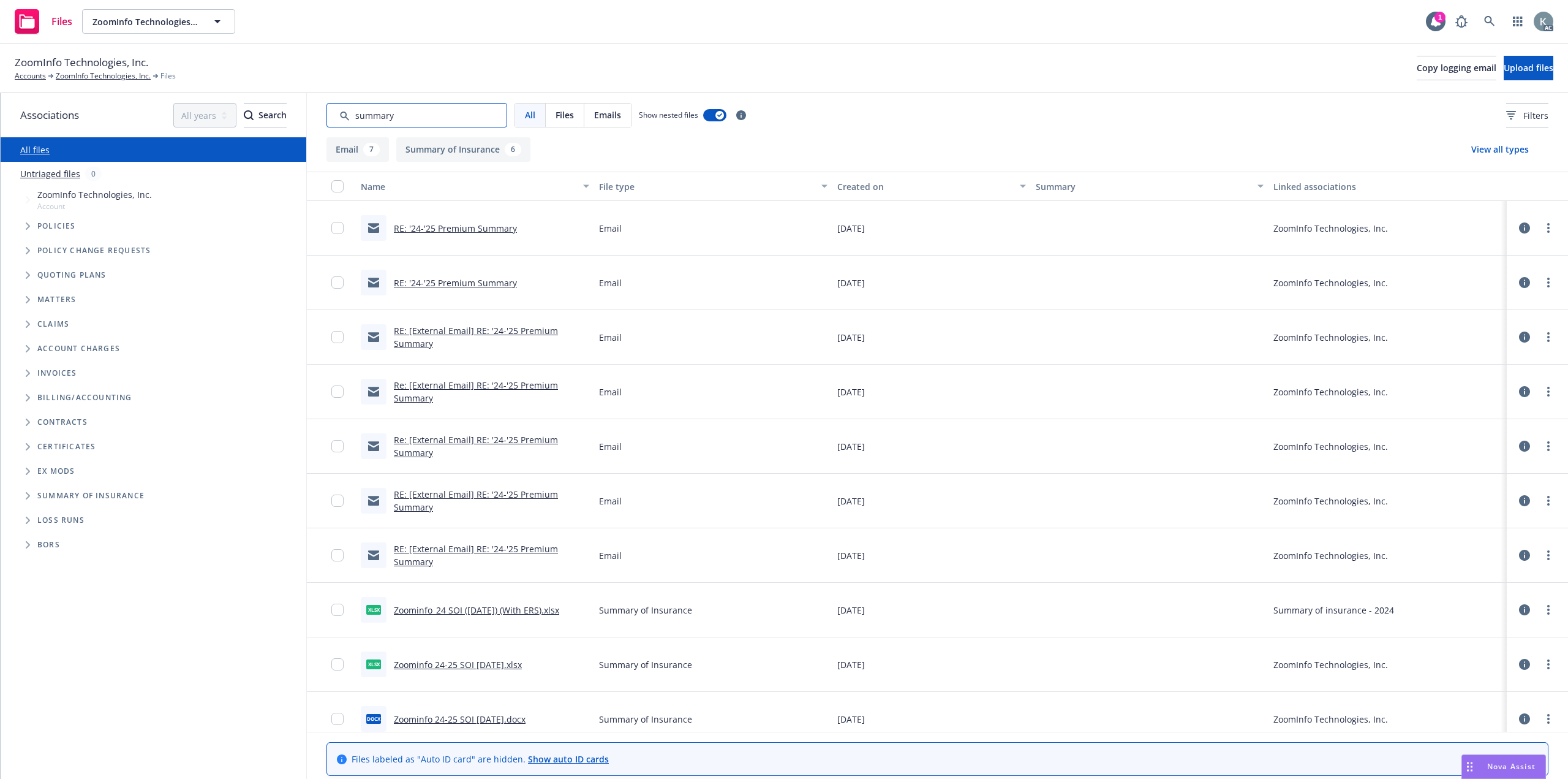
type input "summary"
click at [519, 604] on link "Zoominfo_24 SOI ([DATE]) (With ERS).xlsx" at bounding box center [476, 610] width 165 height 12
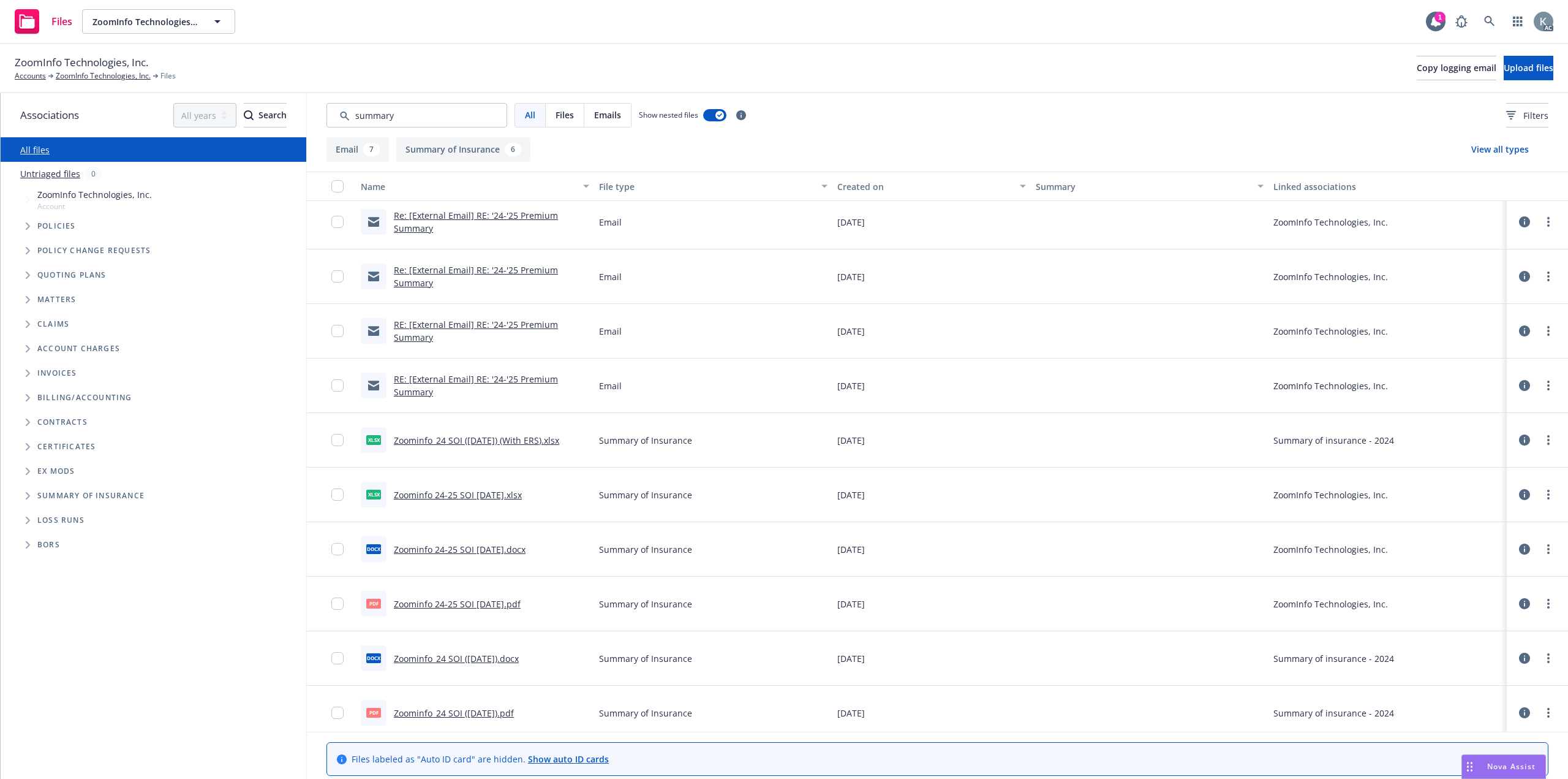
click at [499, 707] on link "Zoominfo_24 SOI ([DATE]).pdf" at bounding box center [453, 713] width 120 height 12
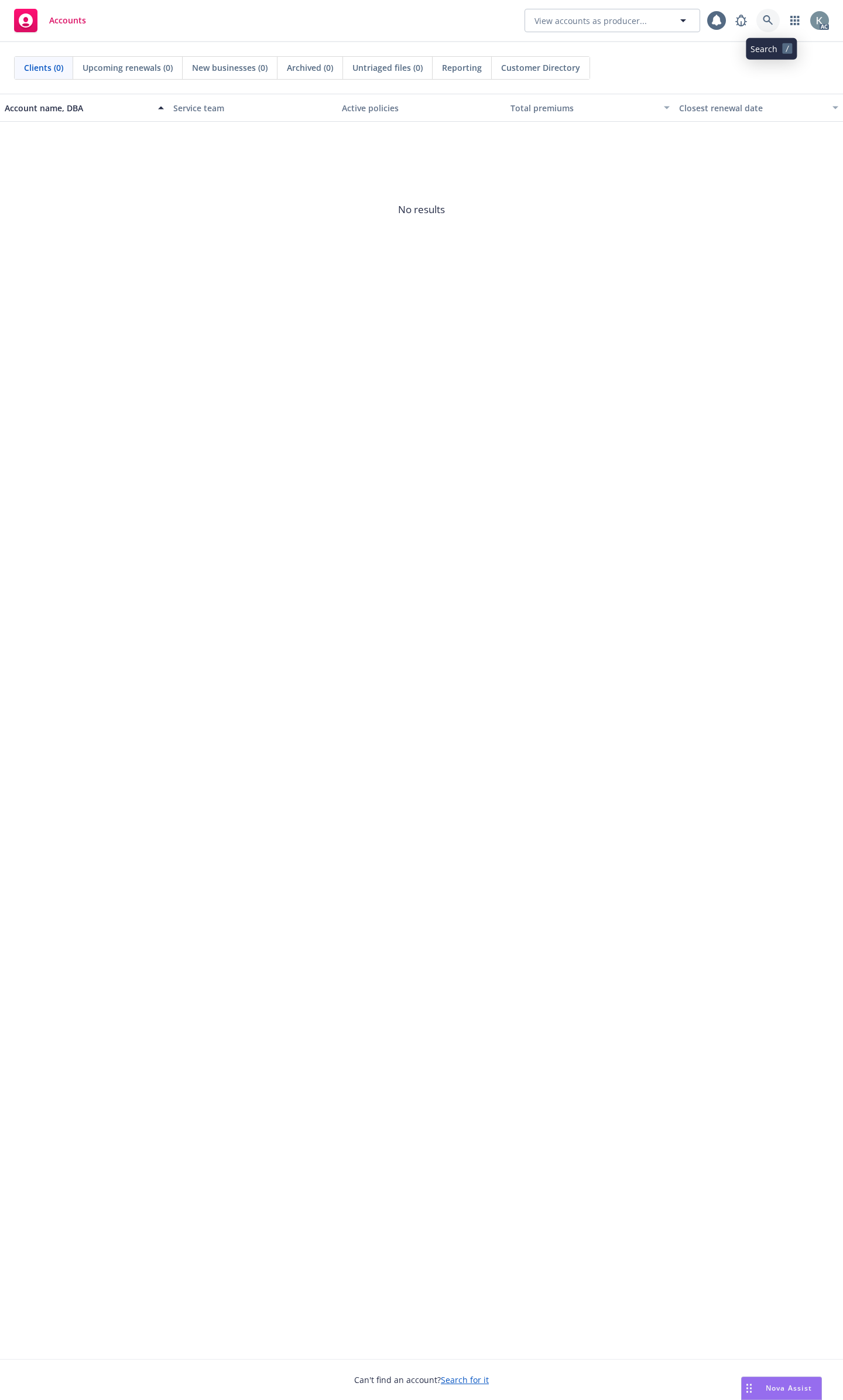
click at [766, 14] on link at bounding box center [768, 21] width 24 height 24
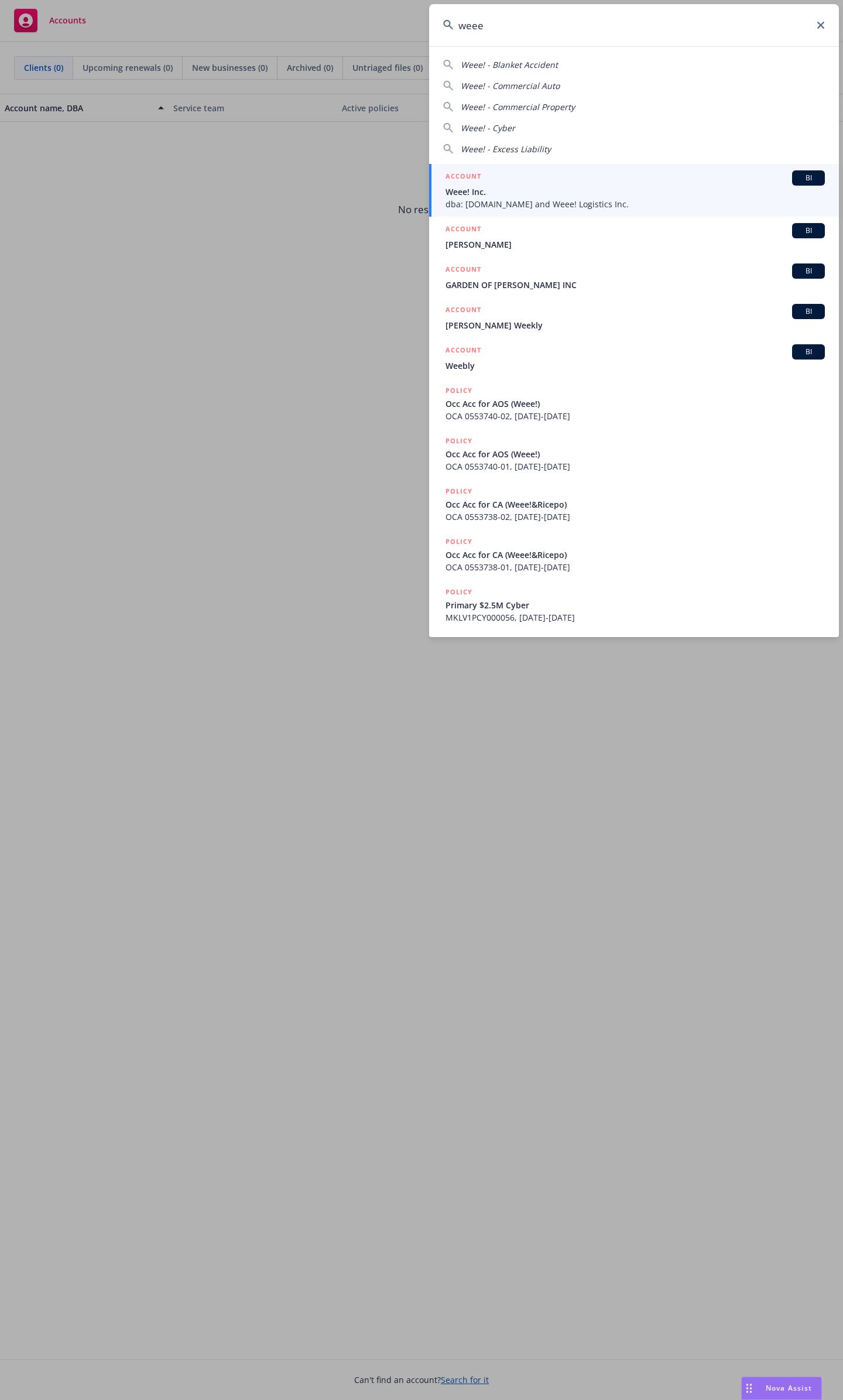
type input "weee"
click at [521, 193] on span "Weee! Inc." at bounding box center [635, 192] width 380 height 13
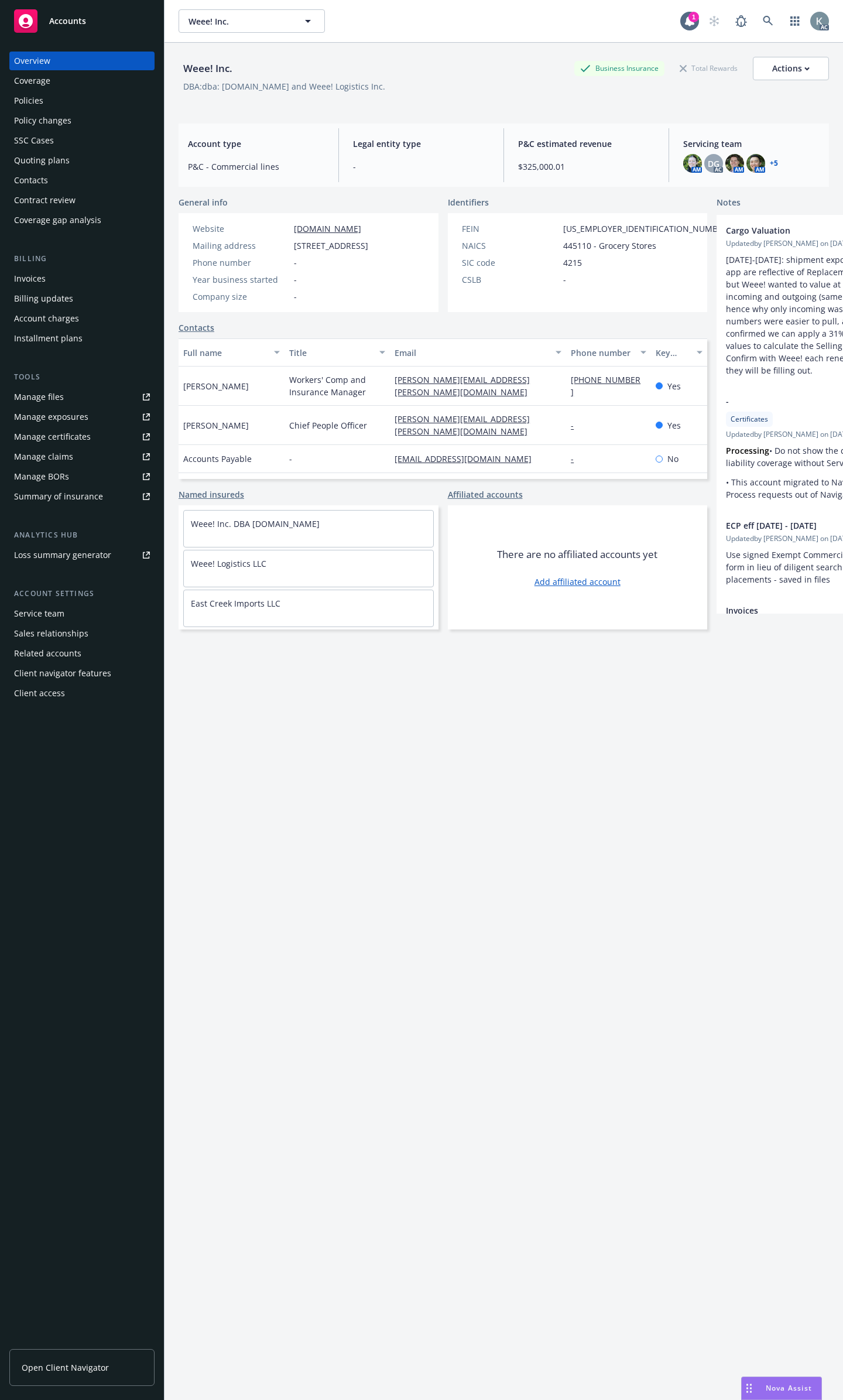
click at [97, 103] on div "Policies" at bounding box center [82, 101] width 136 height 19
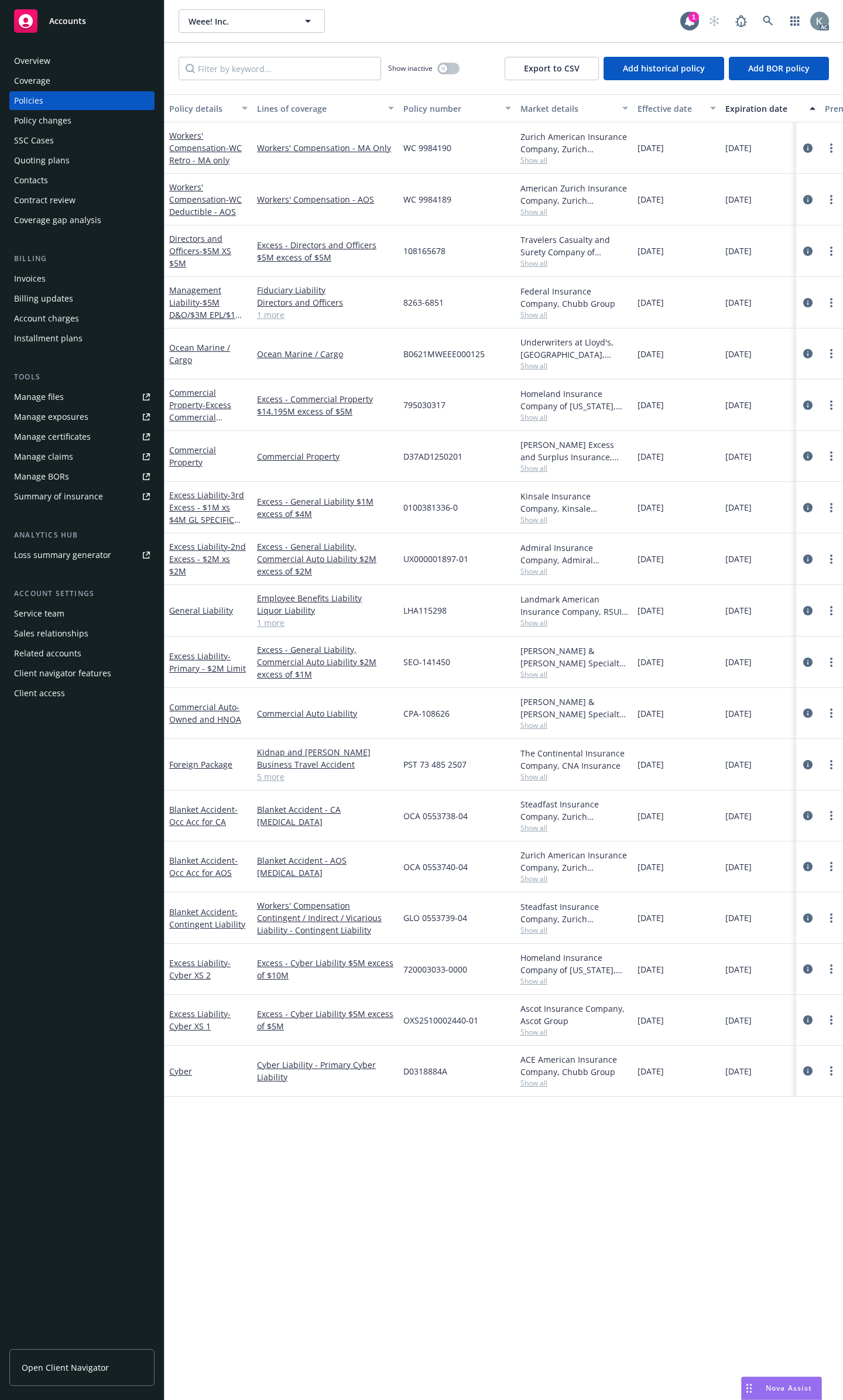
click at [811, 248] on div at bounding box center [819, 251] width 37 height 14
click at [810, 298] on icon "circleInformation" at bounding box center [807, 302] width 9 height 9
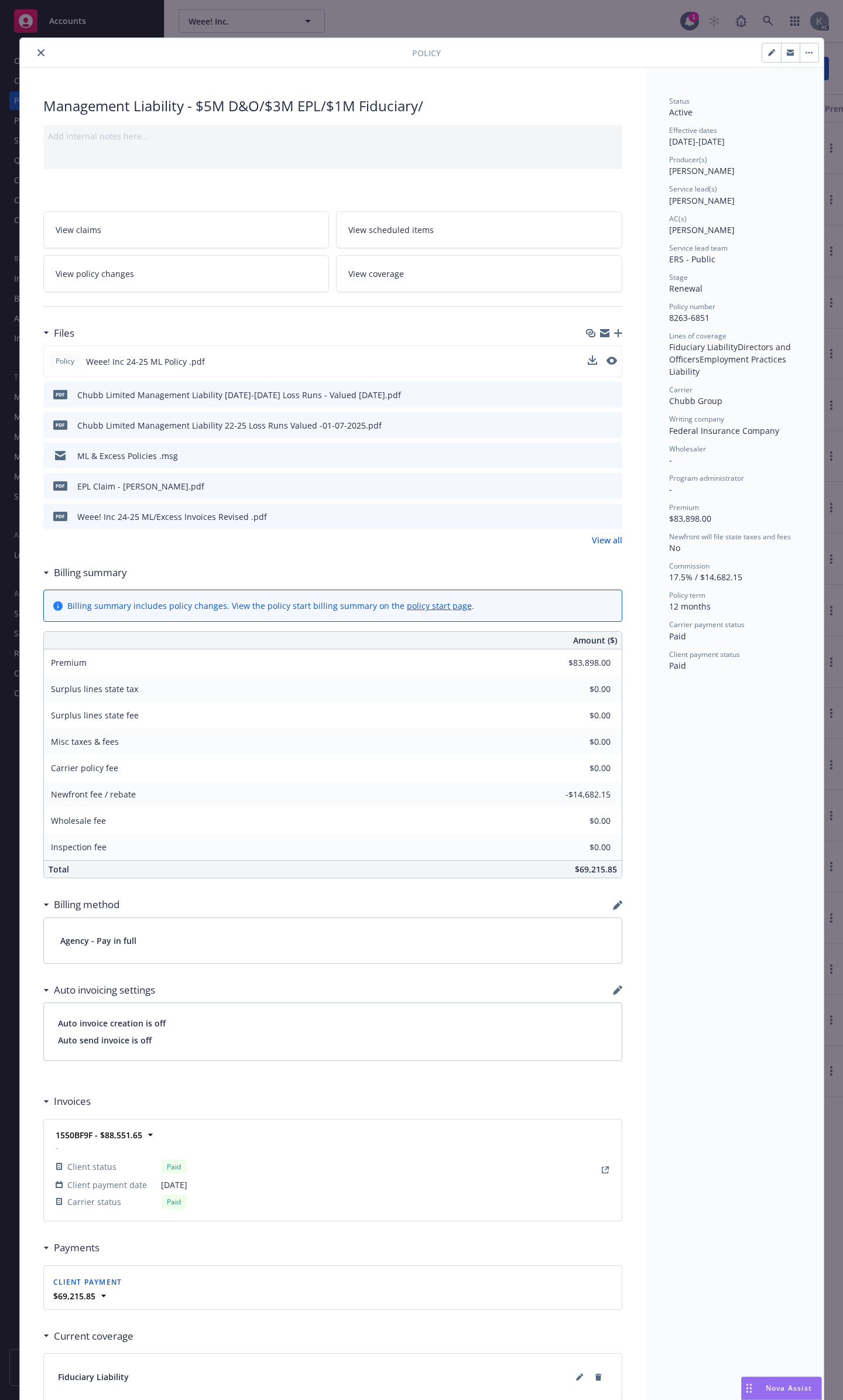
click at [614, 346] on div "Policy Weee! Inc 24-25 ML Policy .pdf" at bounding box center [332, 362] width 579 height 32
click at [609, 357] on icon "preview file" at bounding box center [610, 361] width 10 height 8
click at [32, 44] on div "Policy" at bounding box center [422, 53] width 804 height 30
click at [37, 49] on icon "close" at bounding box center [40, 52] width 7 height 7
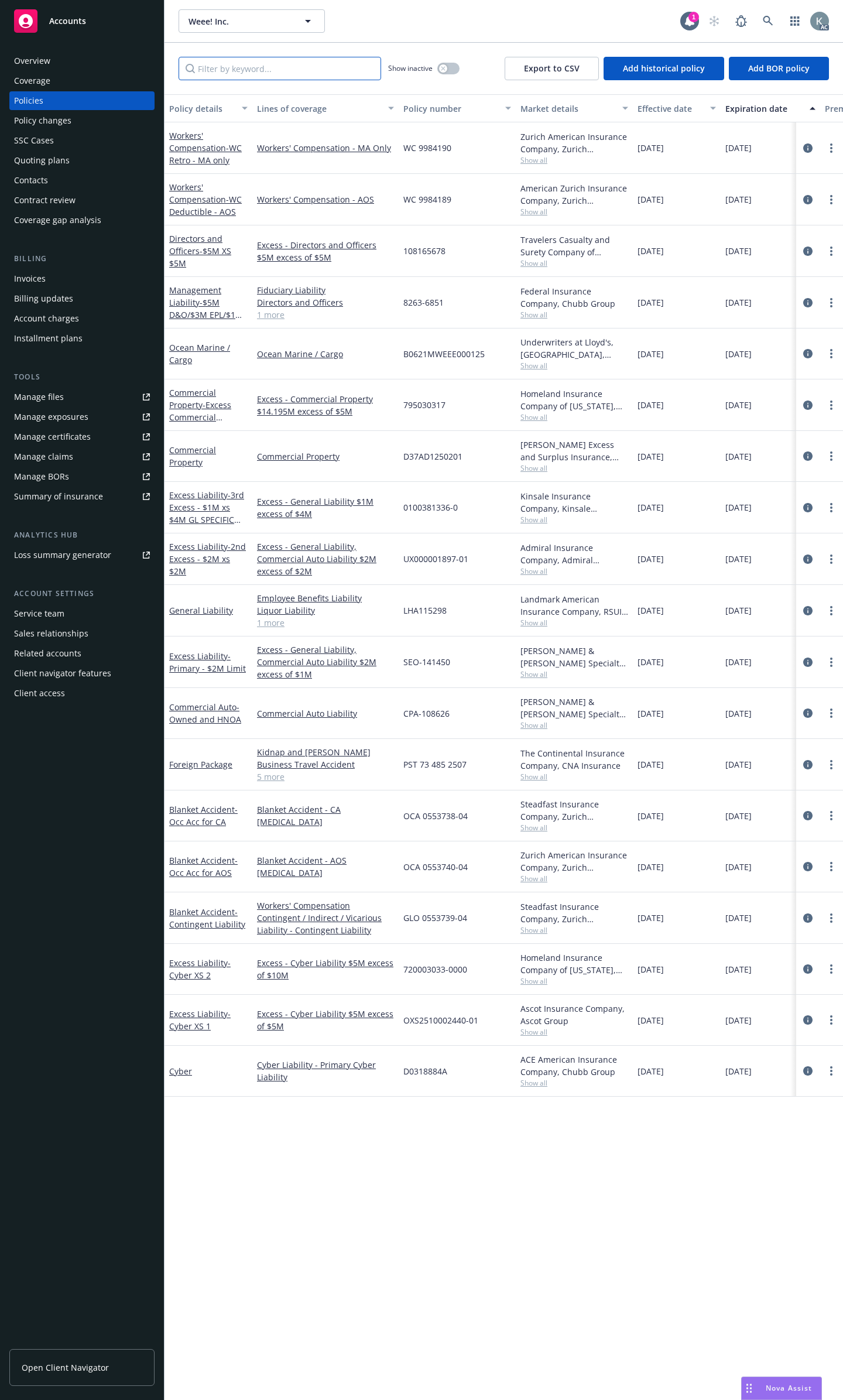
click at [275, 67] on input "Filter by keyword..." at bounding box center [279, 69] width 203 height 24
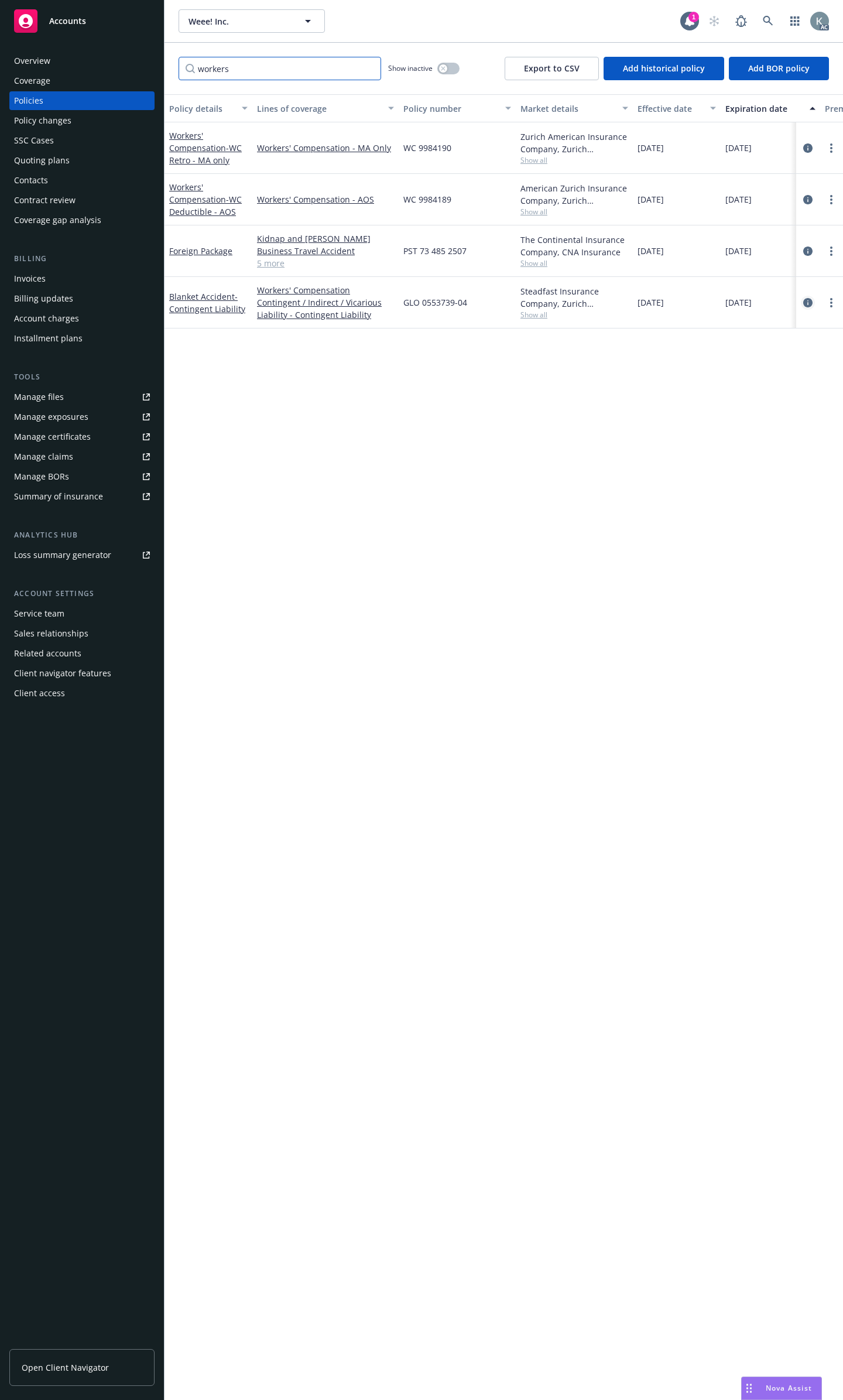
type input "workers"
click at [810, 298] on icon "circleInformation" at bounding box center [807, 302] width 9 height 9
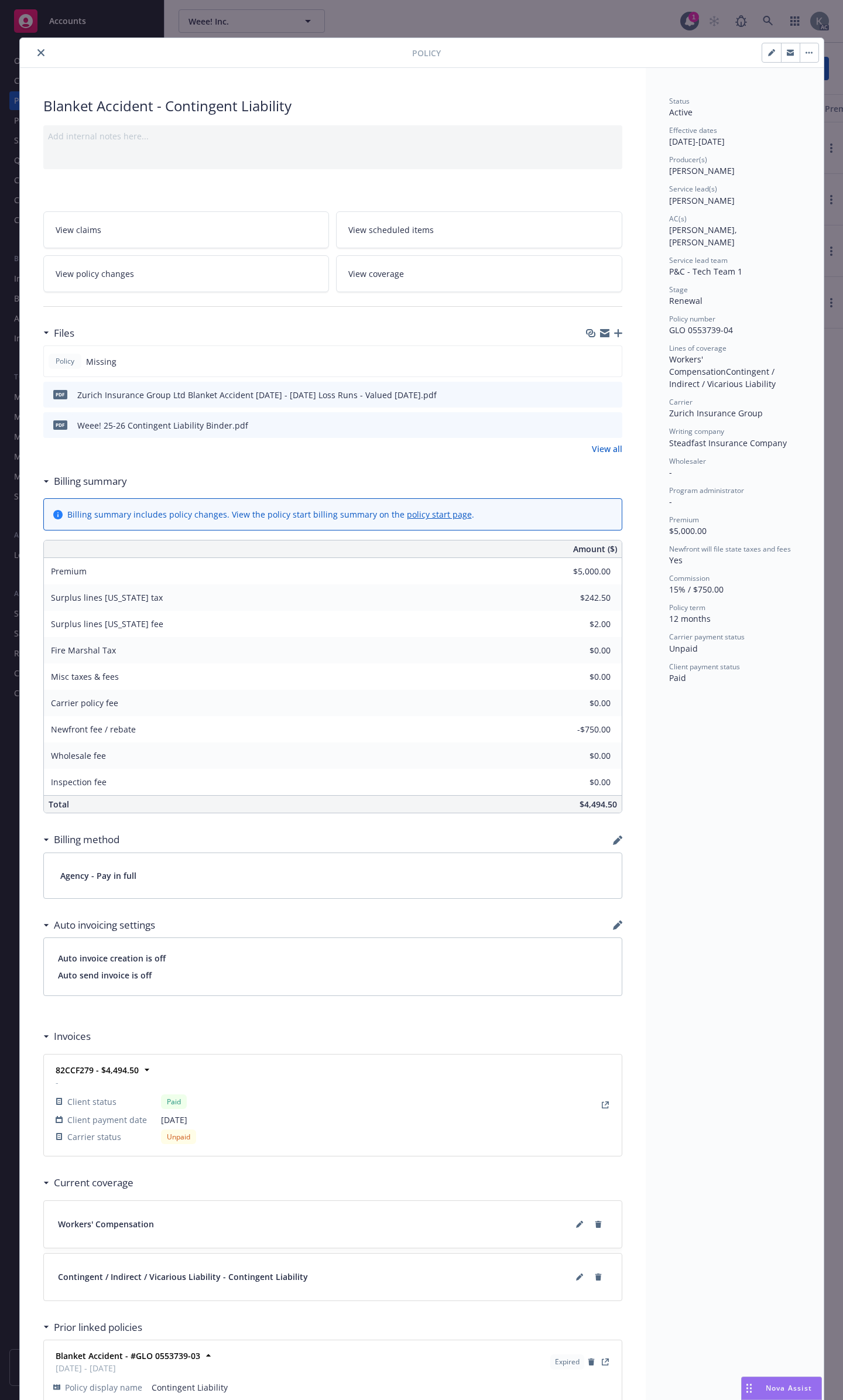
click at [34, 47] on button "close" at bounding box center [41, 53] width 14 height 14
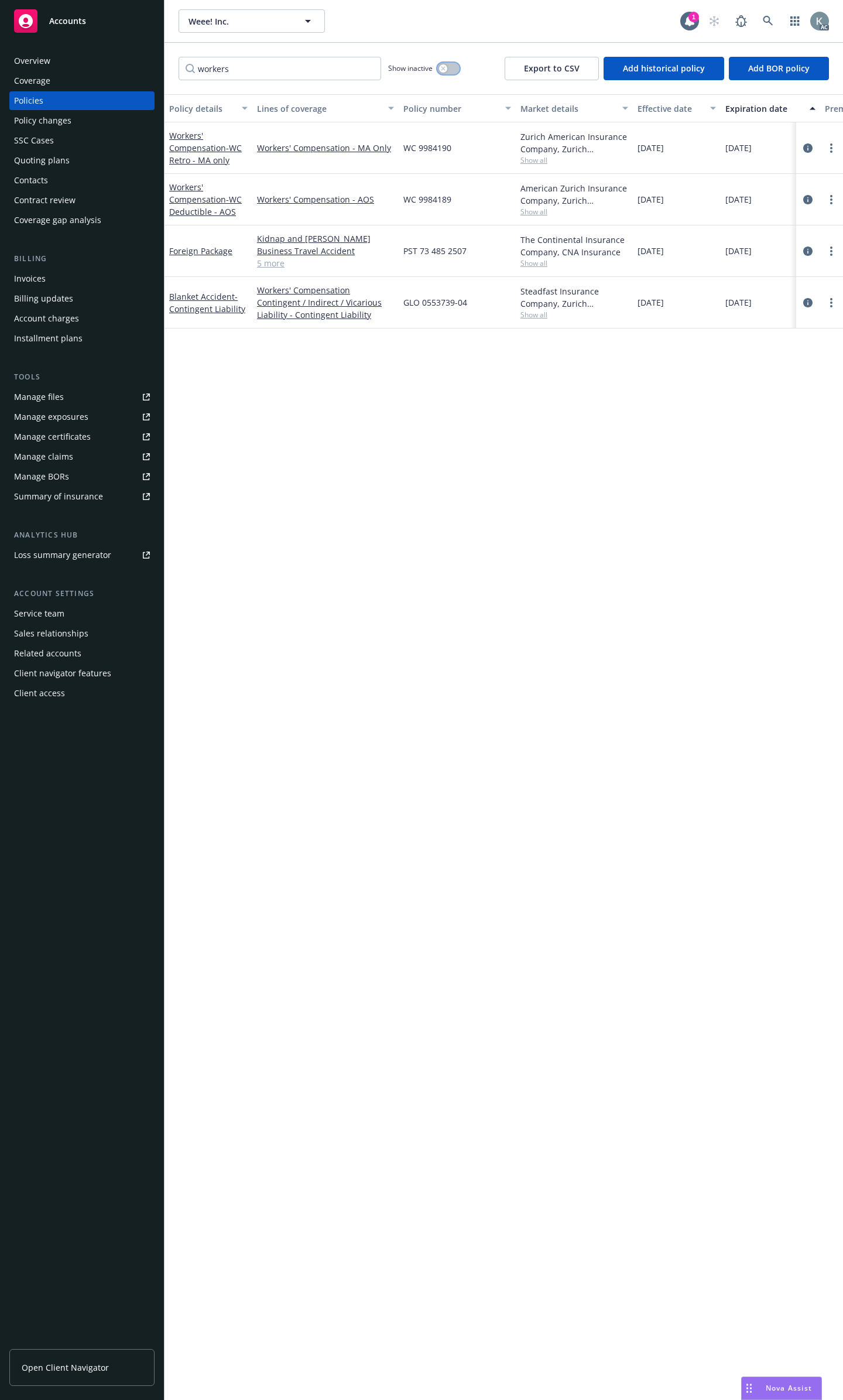
click at [454, 62] on button "button" at bounding box center [448, 68] width 22 height 12
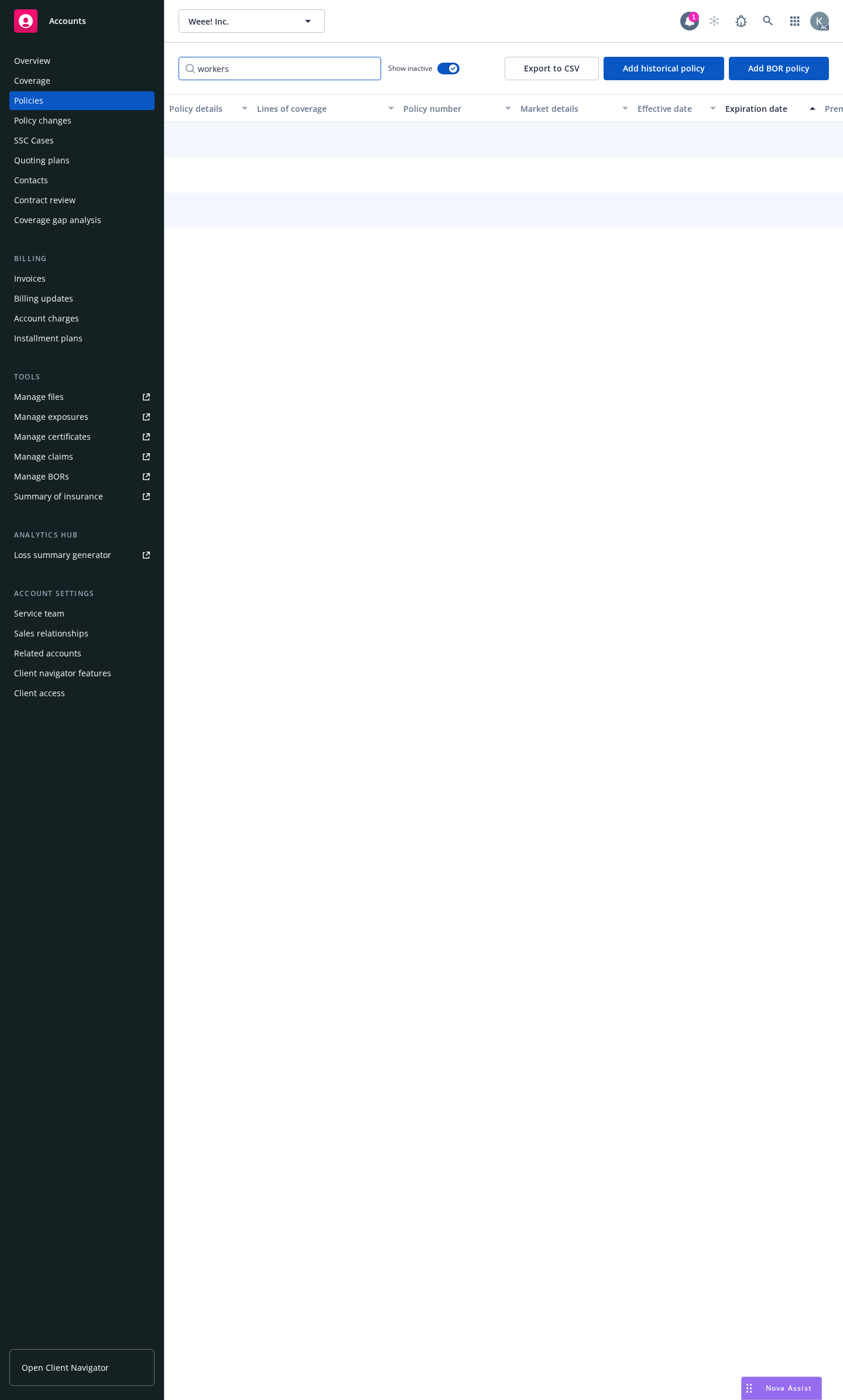
drag, startPoint x: 283, startPoint y: 65, endPoint x: 71, endPoint y: 81, distance: 212.6
click at [71, 81] on div "Accounts Overview Coverage Policies Policy changes SSC Cases Quoting plans Cont…" at bounding box center [422, 700] width 843 height 1400
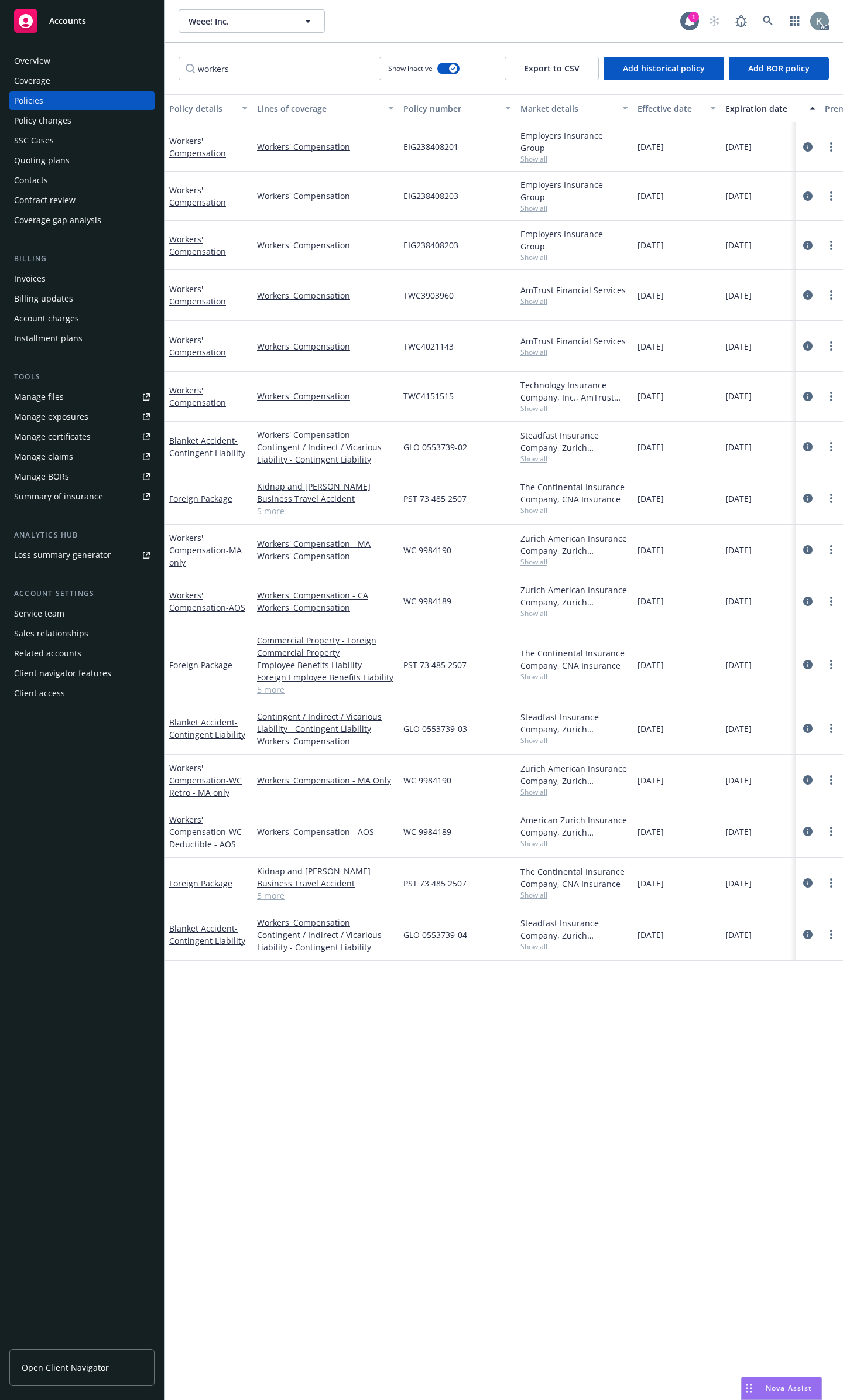
click at [71, 81] on div "Coverage" at bounding box center [82, 81] width 136 height 19
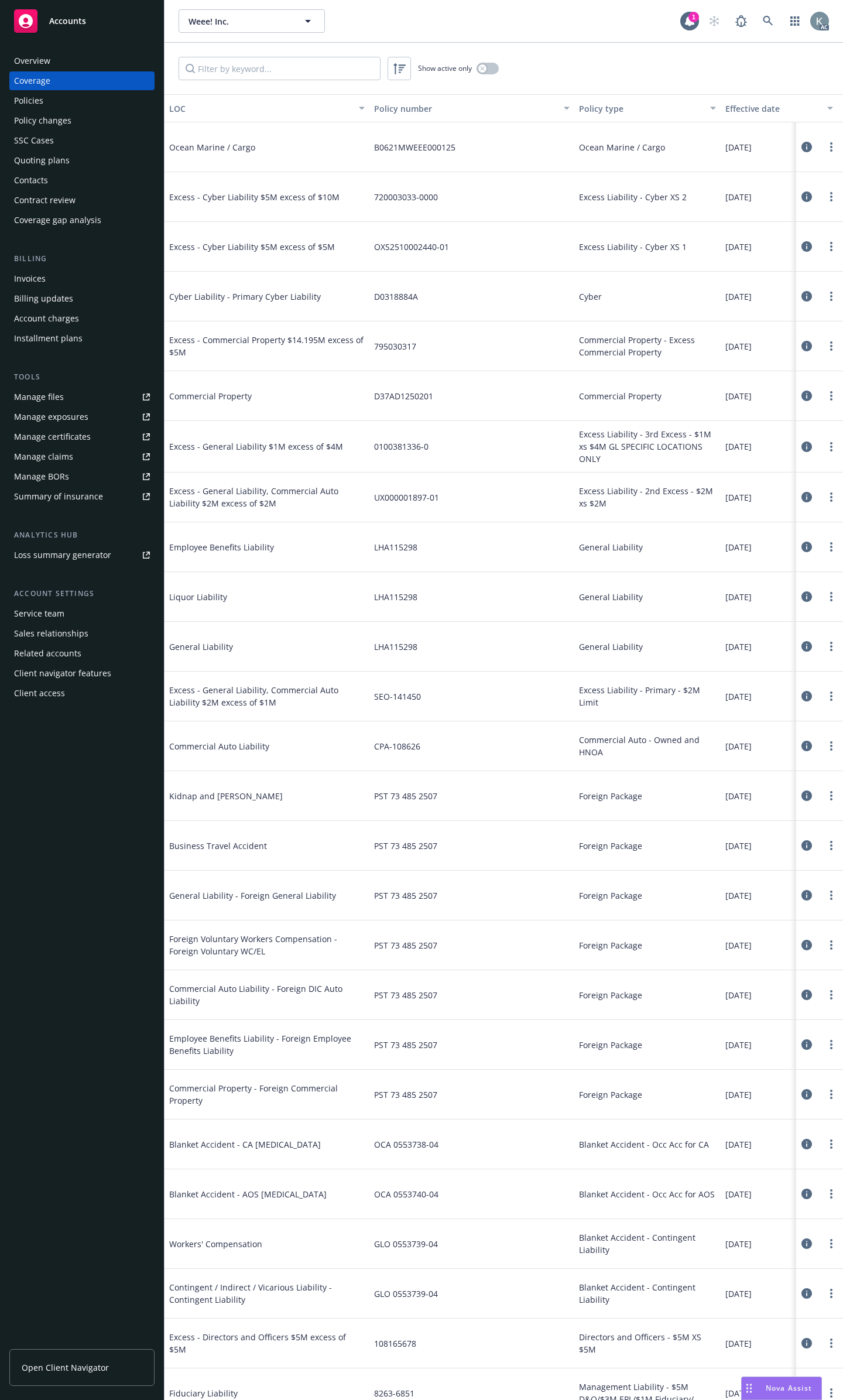
click at [332, 78] on div "Show active only" at bounding box center [504, 68] width 679 height 51
click at [332, 69] on input "Filter by keyword..." at bounding box center [279, 69] width 202 height 24
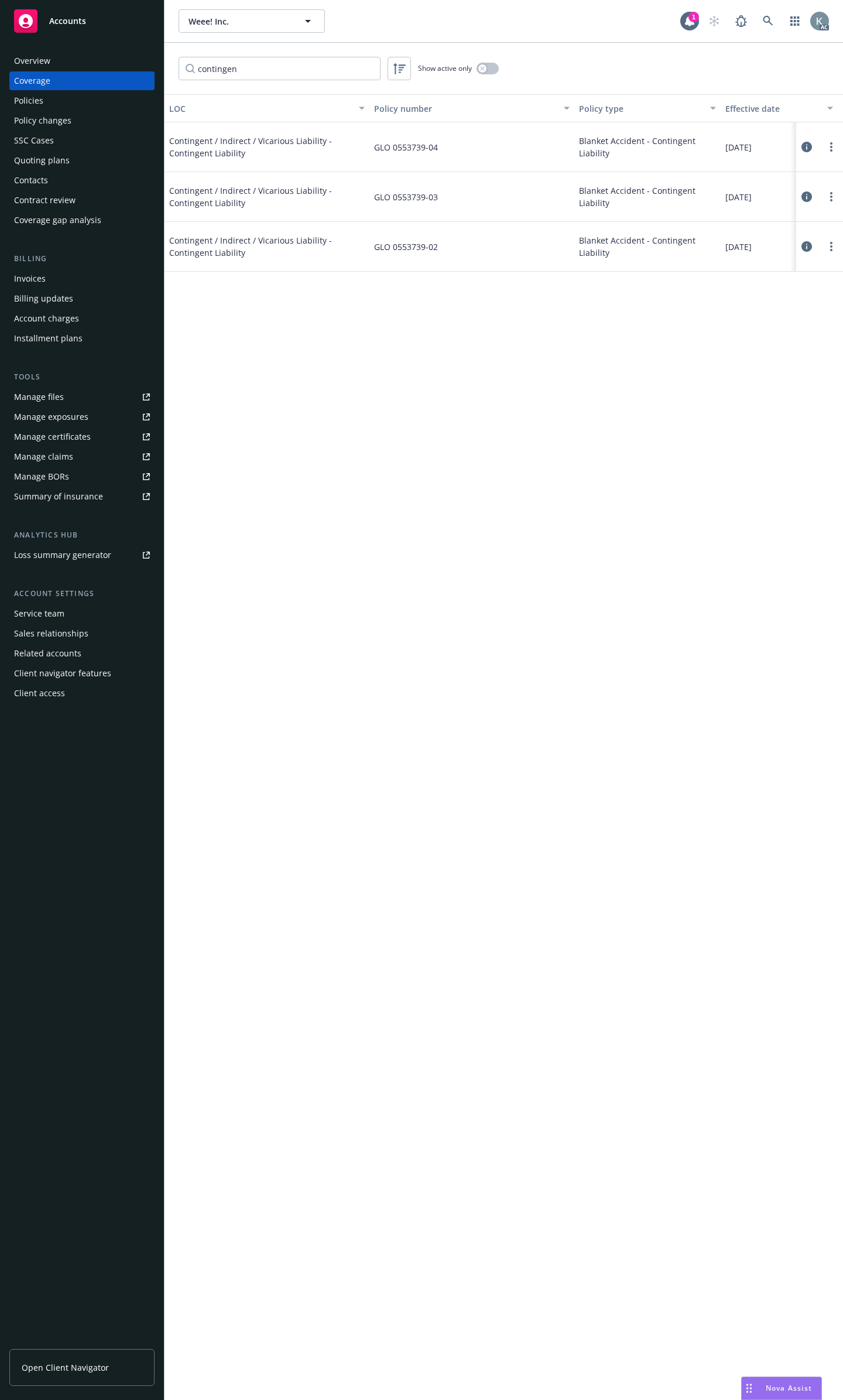
click at [806, 192] on icon at bounding box center [806, 197] width 10 height 10
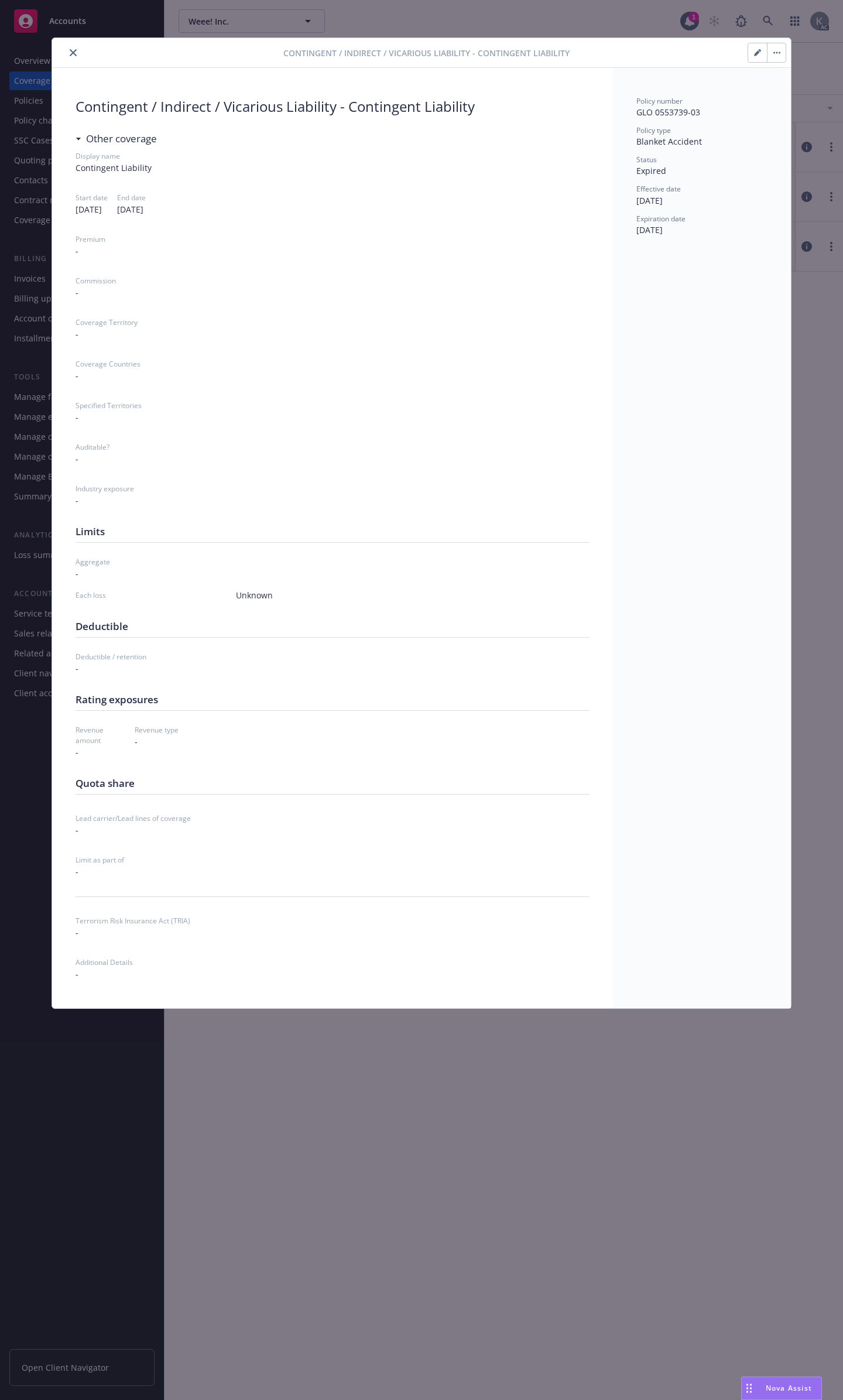
click at [75, 51] on icon "close" at bounding box center [73, 52] width 7 height 7
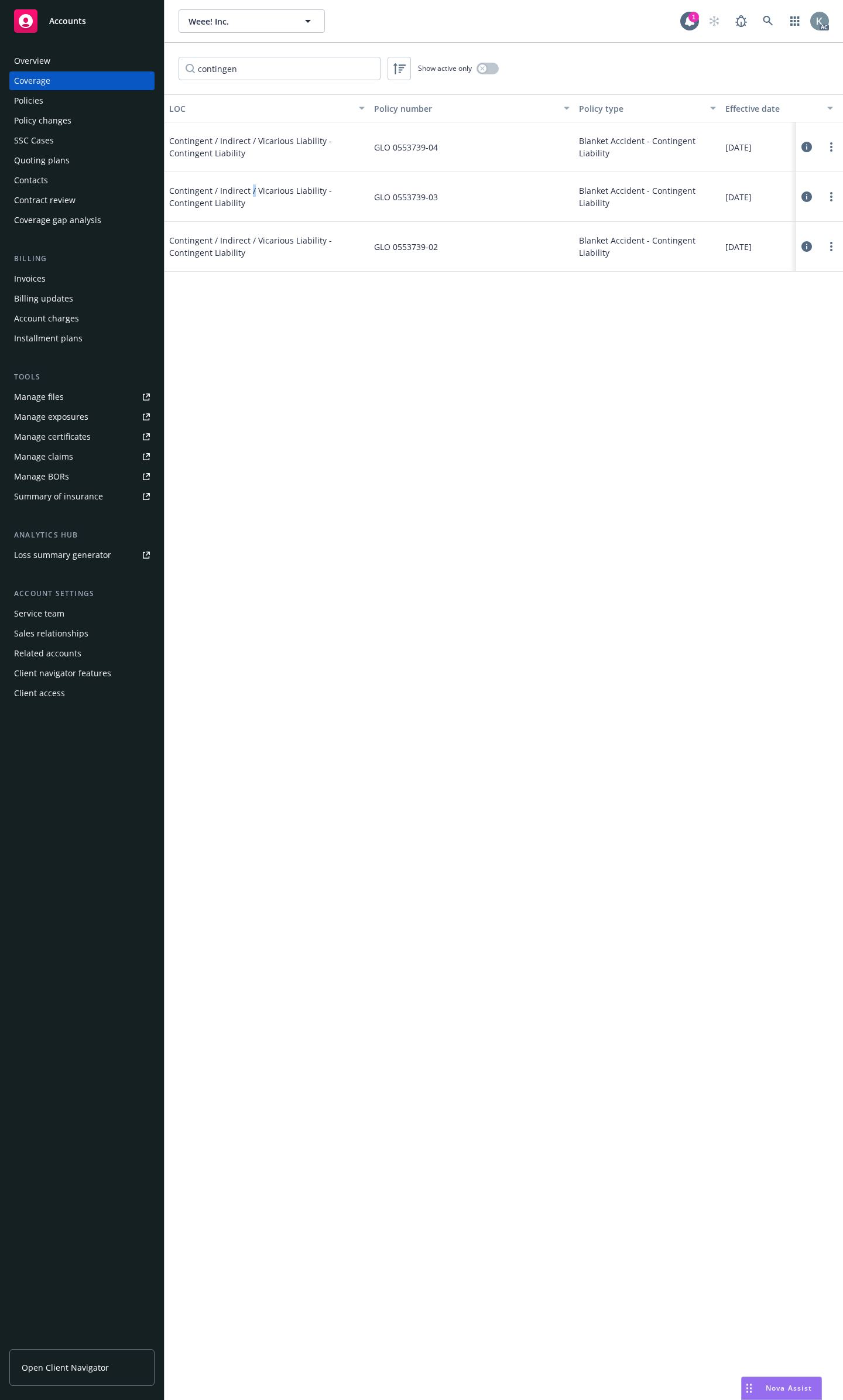
click at [249, 185] on span "Contingent / Indirect / Vicarious Liability - Contingent Liability" at bounding box center [267, 197] width 196 height 24
click at [483, 67] on div "button" at bounding box center [482, 69] width 8 height 8
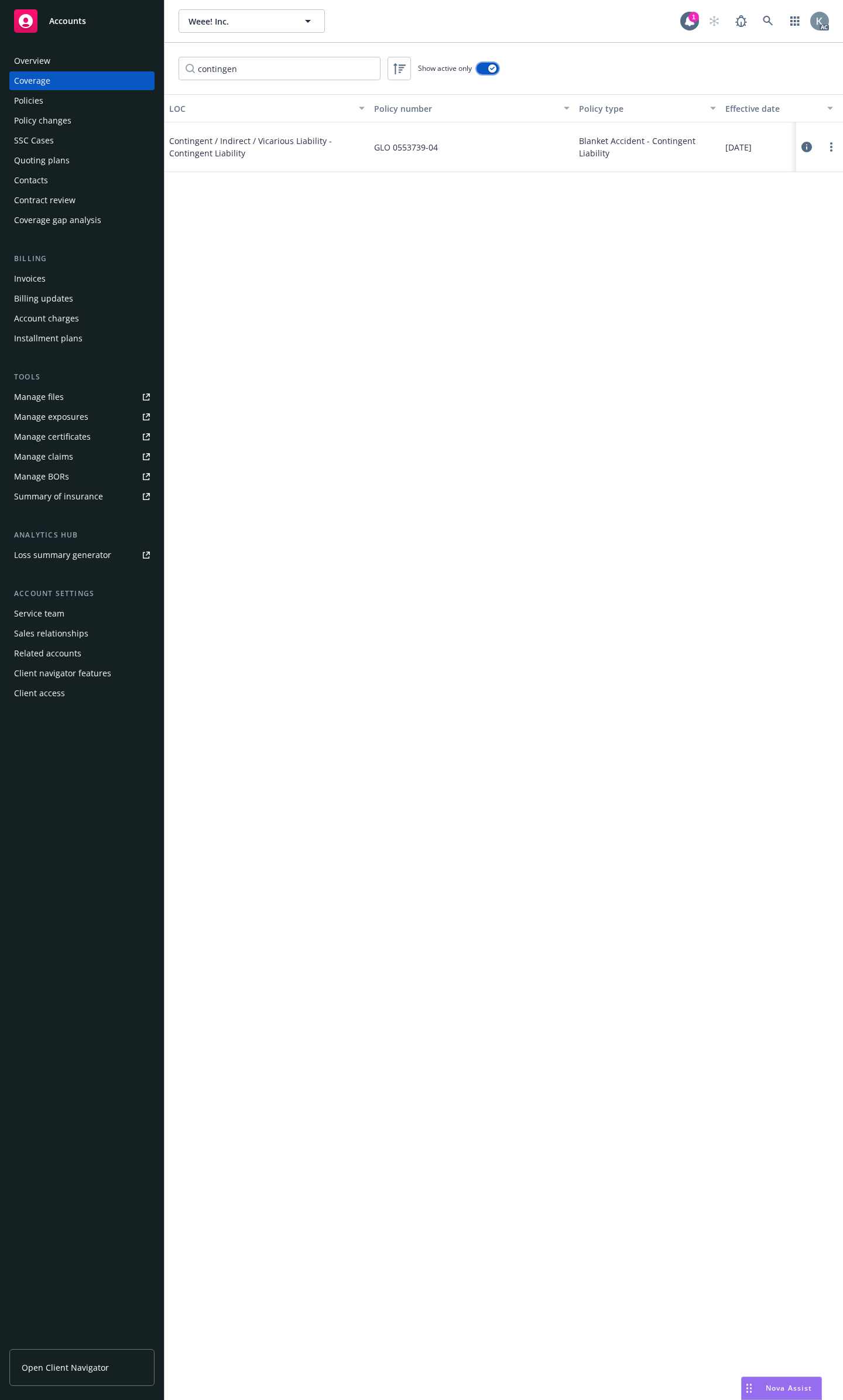
click at [489, 67] on div "button" at bounding box center [493, 69] width 8 height 8
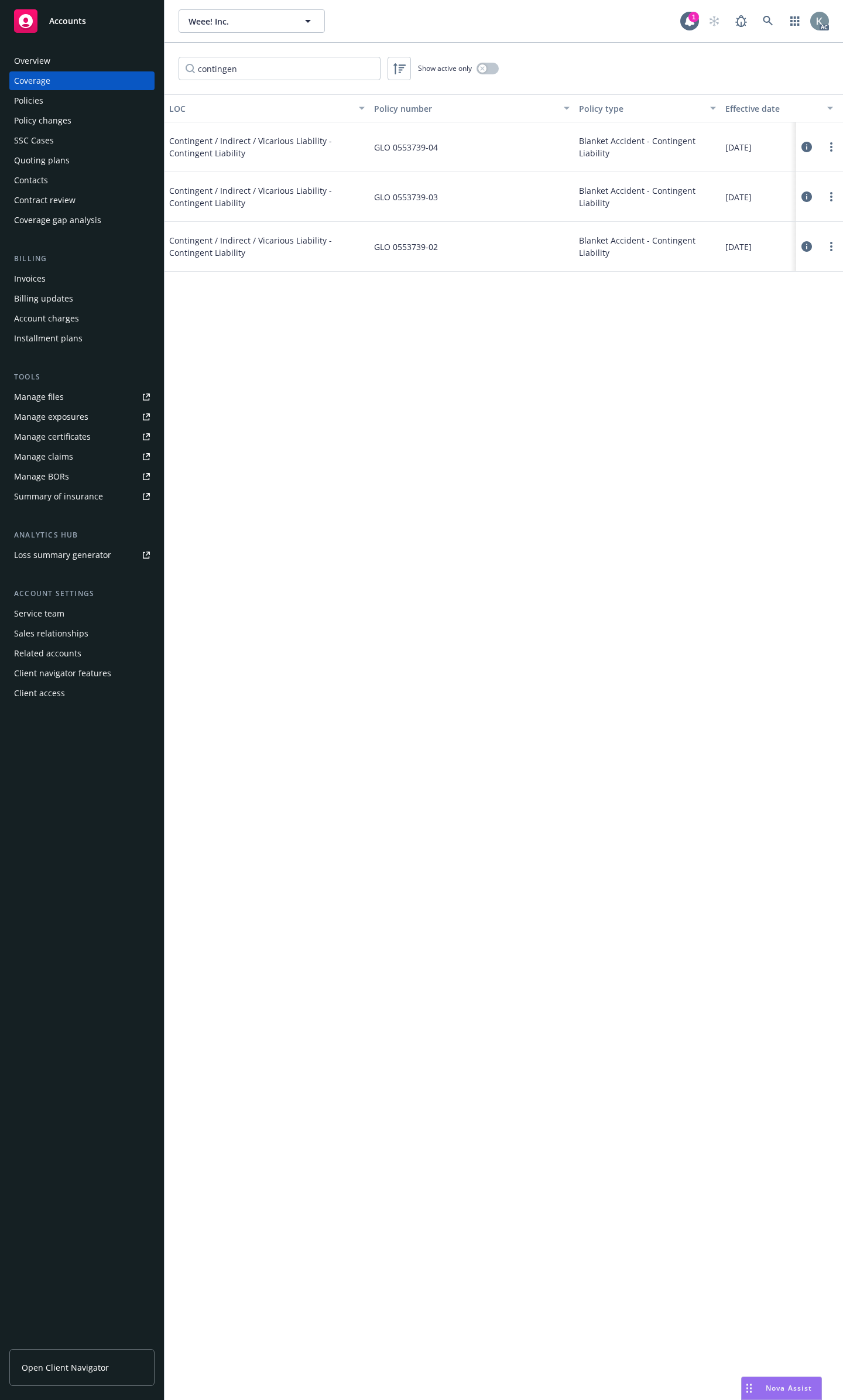
click at [274, 137] on span "Contingent / Indirect / Vicarious Liability - Contingent Liability" at bounding box center [267, 147] width 196 height 24
drag, startPoint x: 281, startPoint y: 68, endPoint x: 133, endPoint y: 67, distance: 148.0
click at [133, 67] on div "Accounts Overview Coverage Policies Policy changes SSC Cases Quoting plans Cont…" at bounding box center [422, 700] width 843 height 1400
type input "contin"
click at [200, 235] on span "Contingent / Indirect / Vicarious Liability - Contingent Liability" at bounding box center [267, 246] width 196 height 24
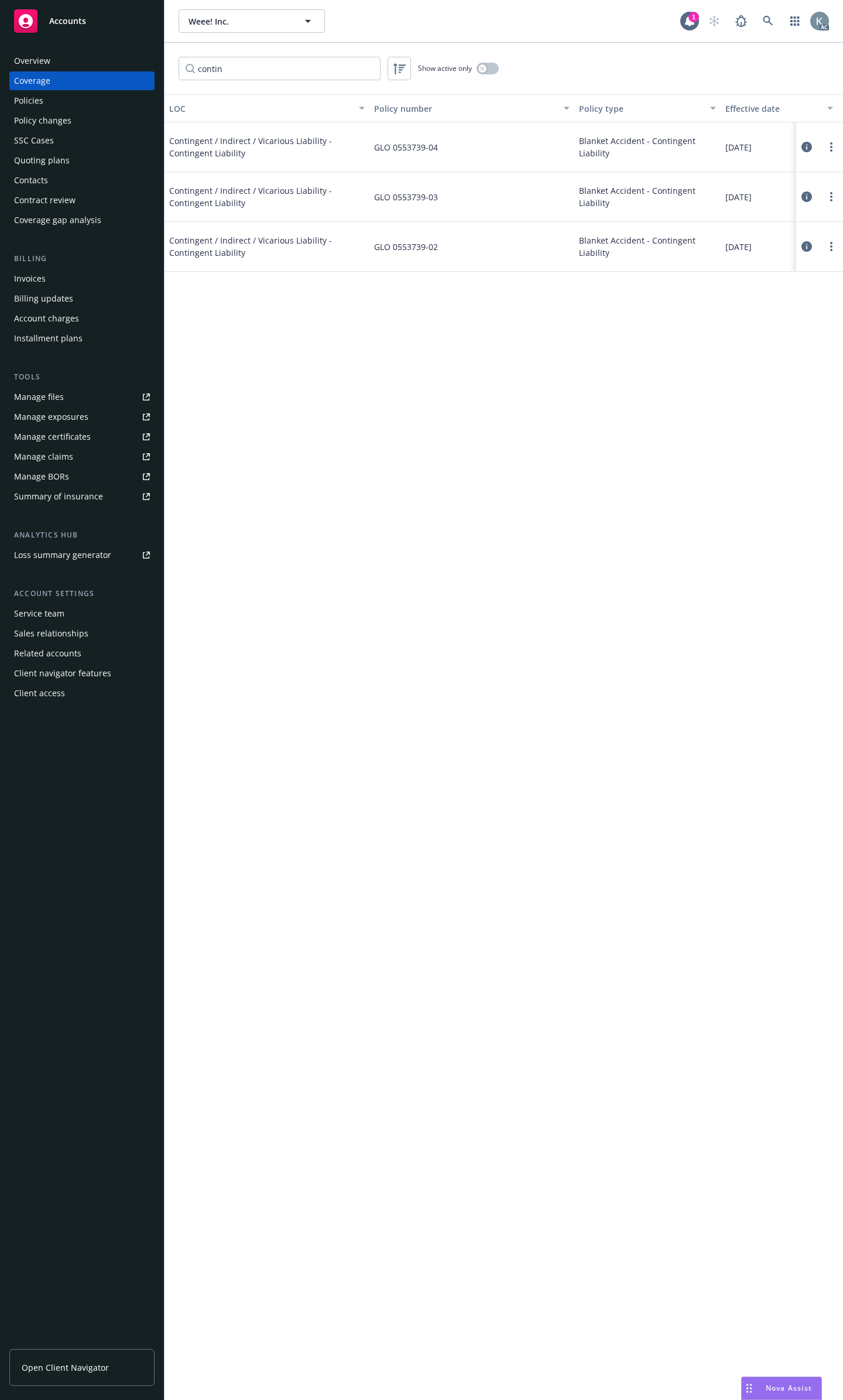
click at [811, 192] on icon at bounding box center [806, 197] width 10 height 10
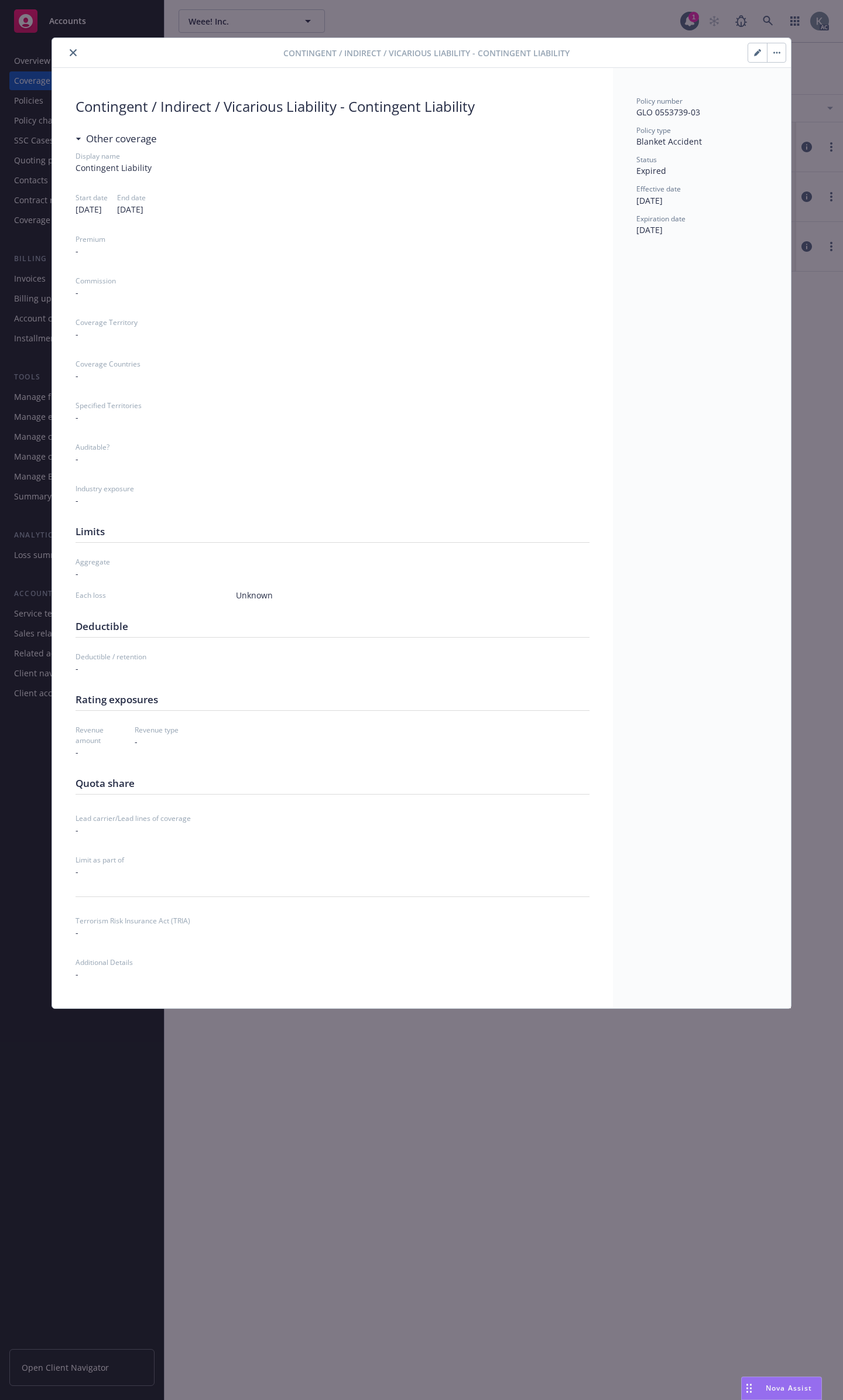
click at [67, 53] on button "close" at bounding box center [73, 53] width 14 height 14
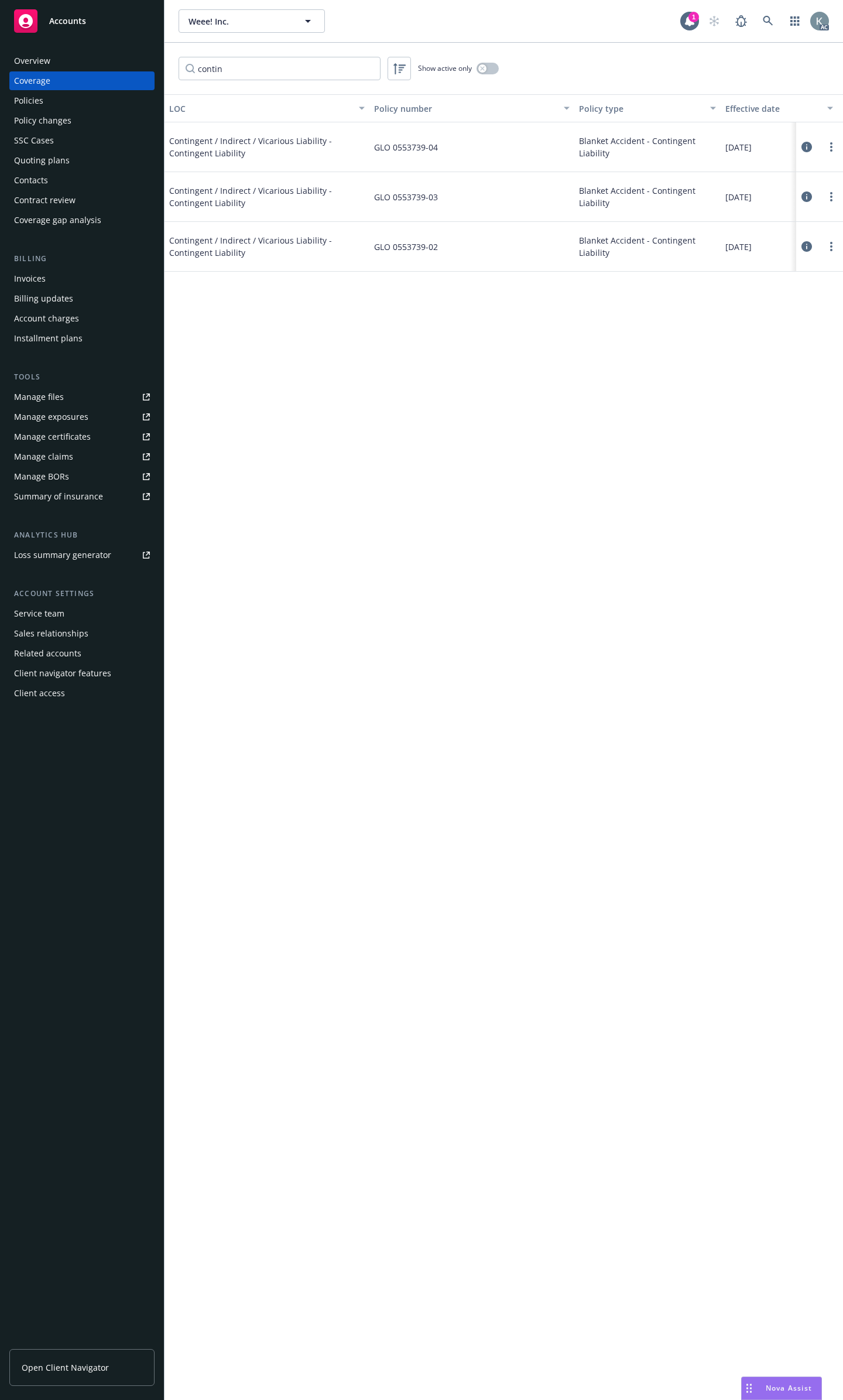
click at [55, 93] on div "Policies" at bounding box center [82, 101] width 136 height 19
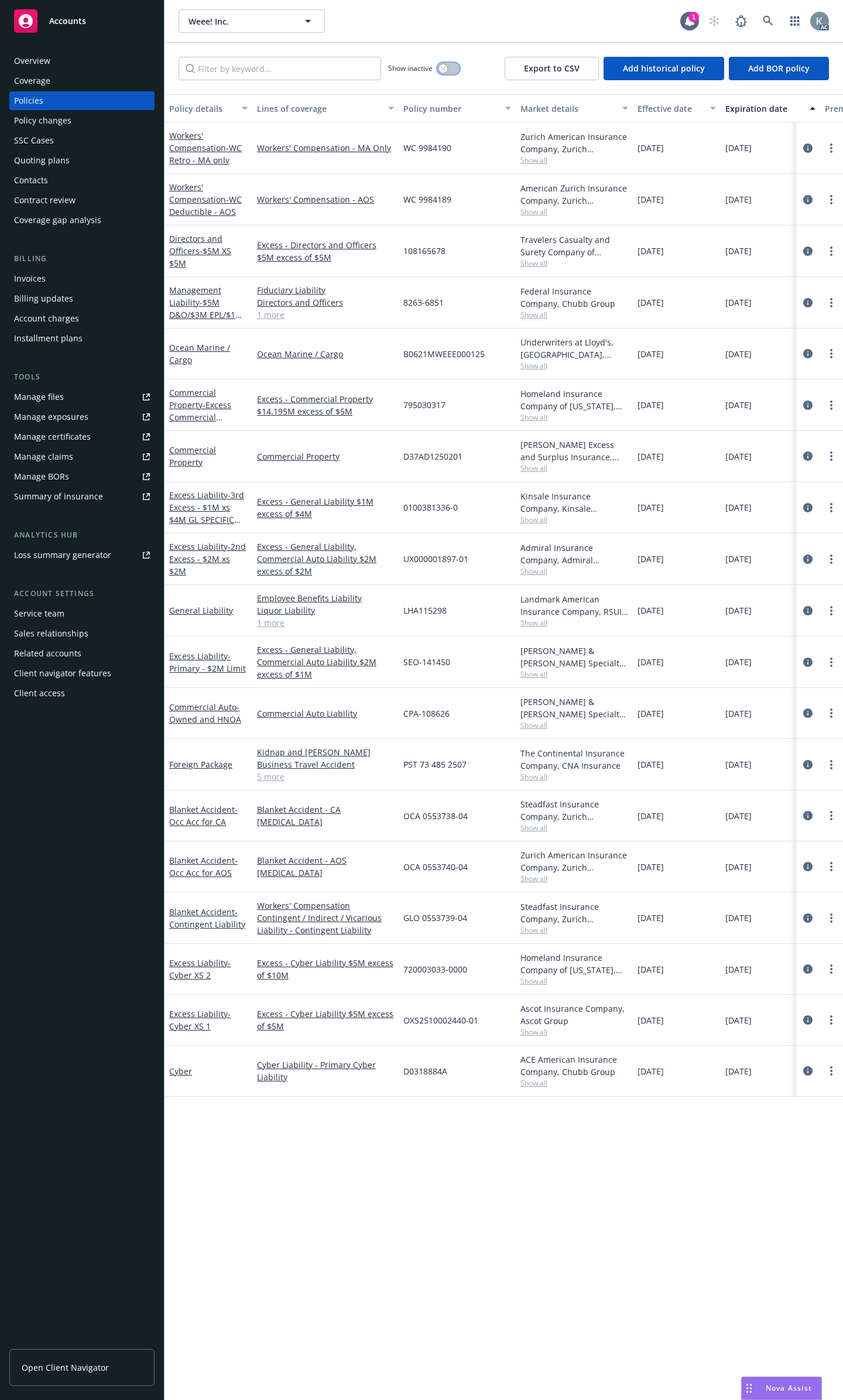
click at [454, 62] on button "button" at bounding box center [448, 68] width 22 height 12
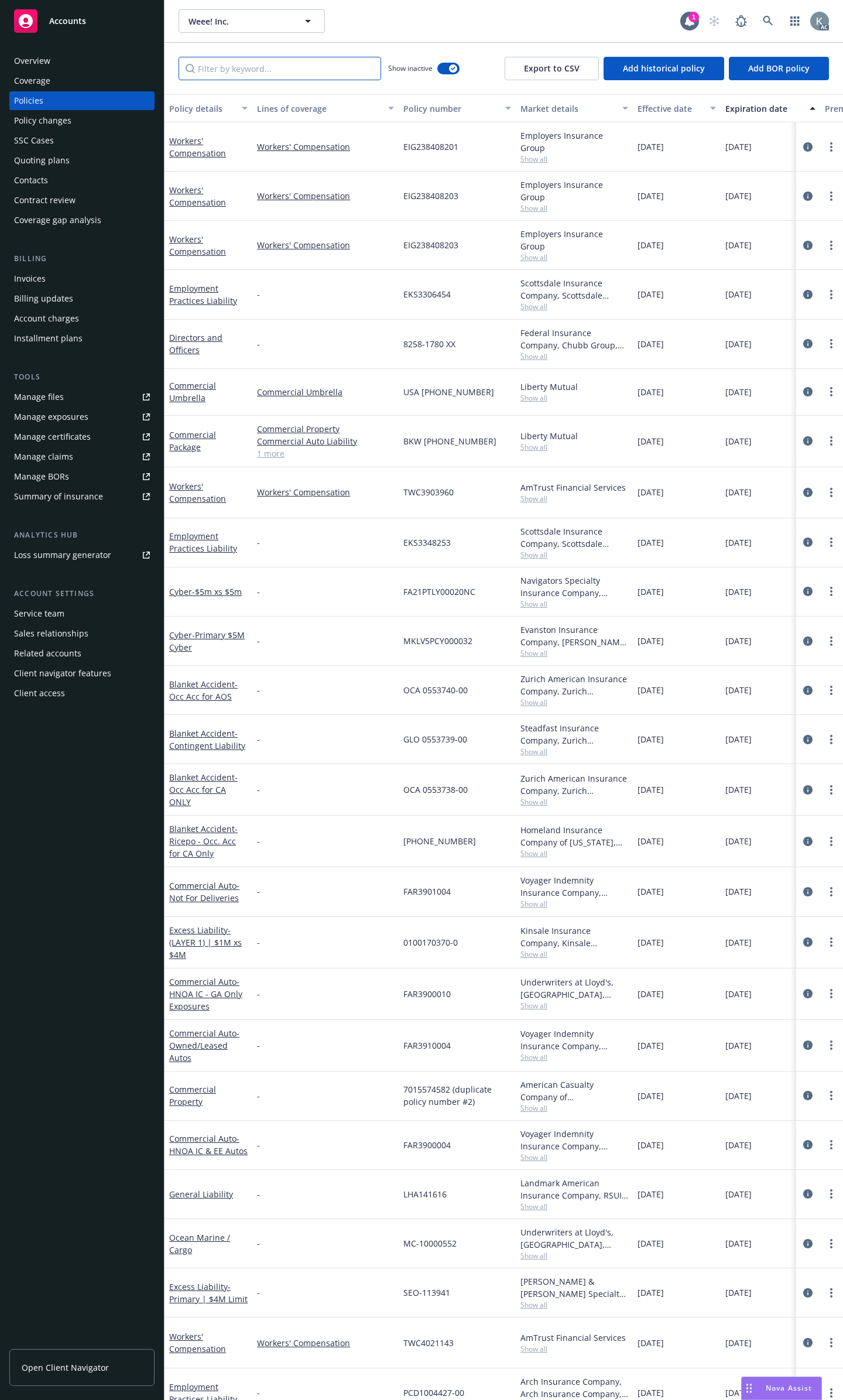
click at [369, 62] on input "Filter by keyword..." at bounding box center [279, 69] width 203 height 24
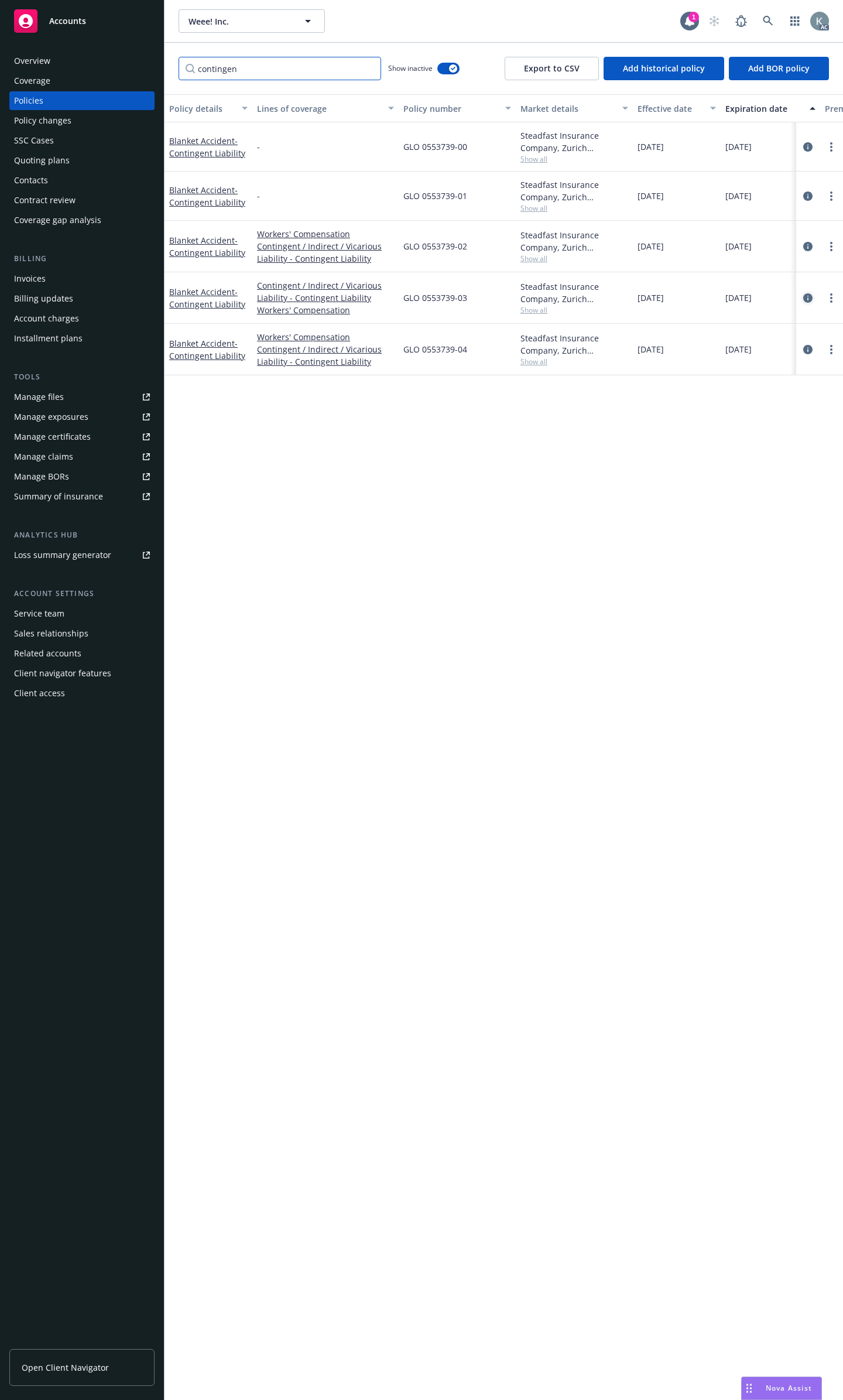
type input "contingen"
click at [804, 294] on icon "circleInformation" at bounding box center [807, 298] width 9 height 9
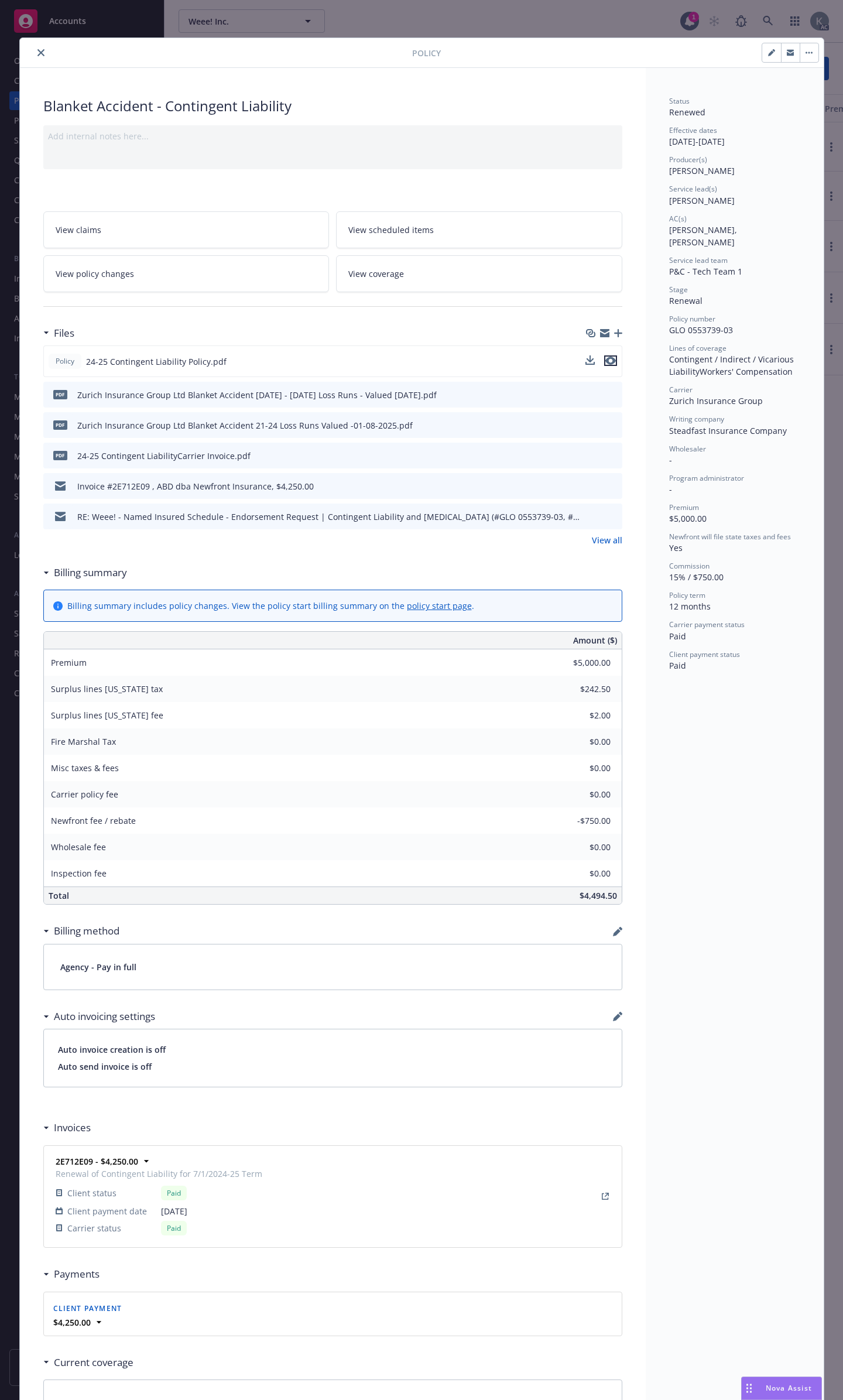
click at [611, 355] on button "preview file" at bounding box center [610, 360] width 13 height 10
